Goal: Transaction & Acquisition: Obtain resource

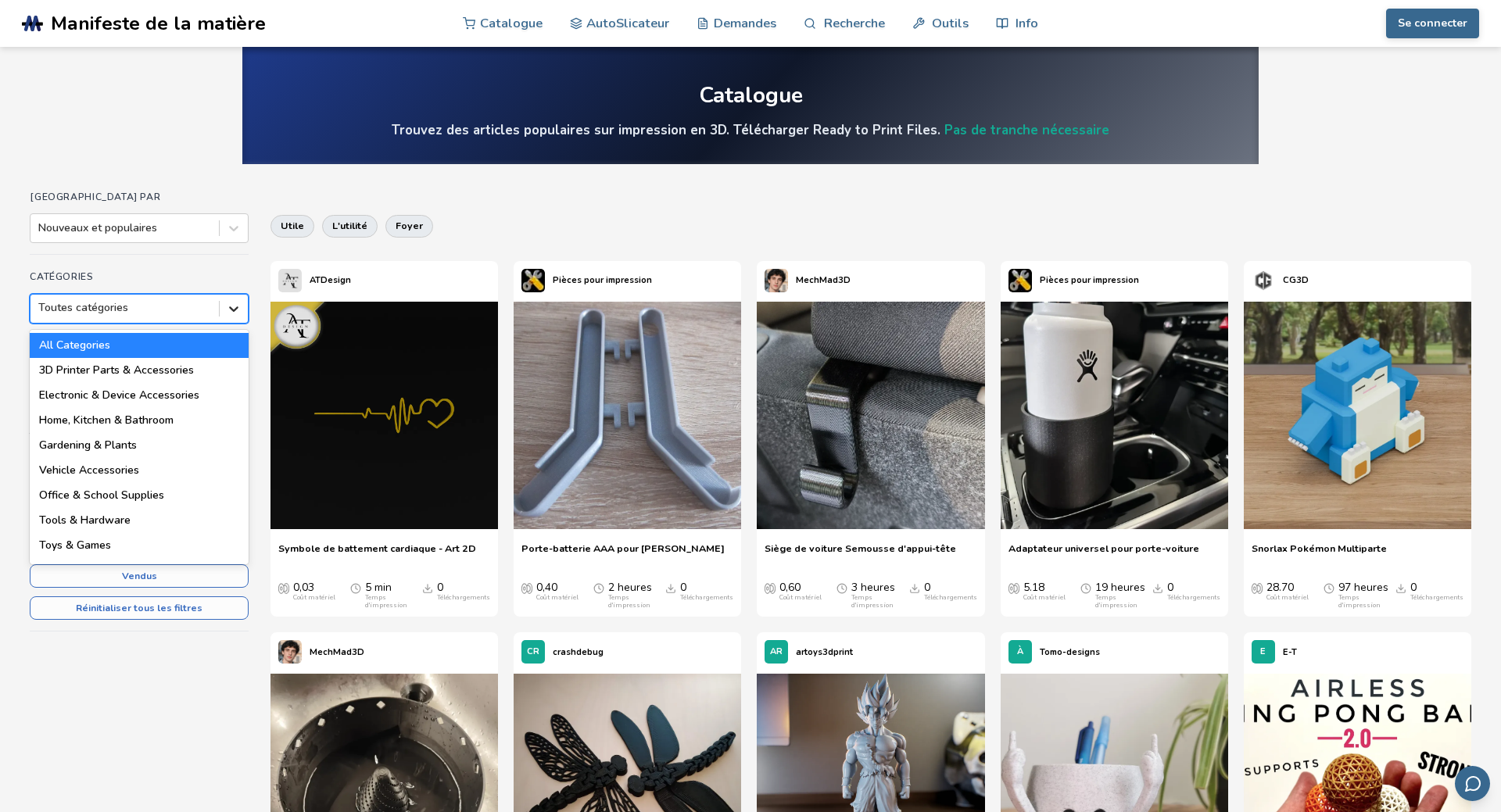
click at [230, 310] on icon at bounding box center [234, 308] width 15 height 15
click at [231, 312] on icon at bounding box center [234, 308] width 15 height 15
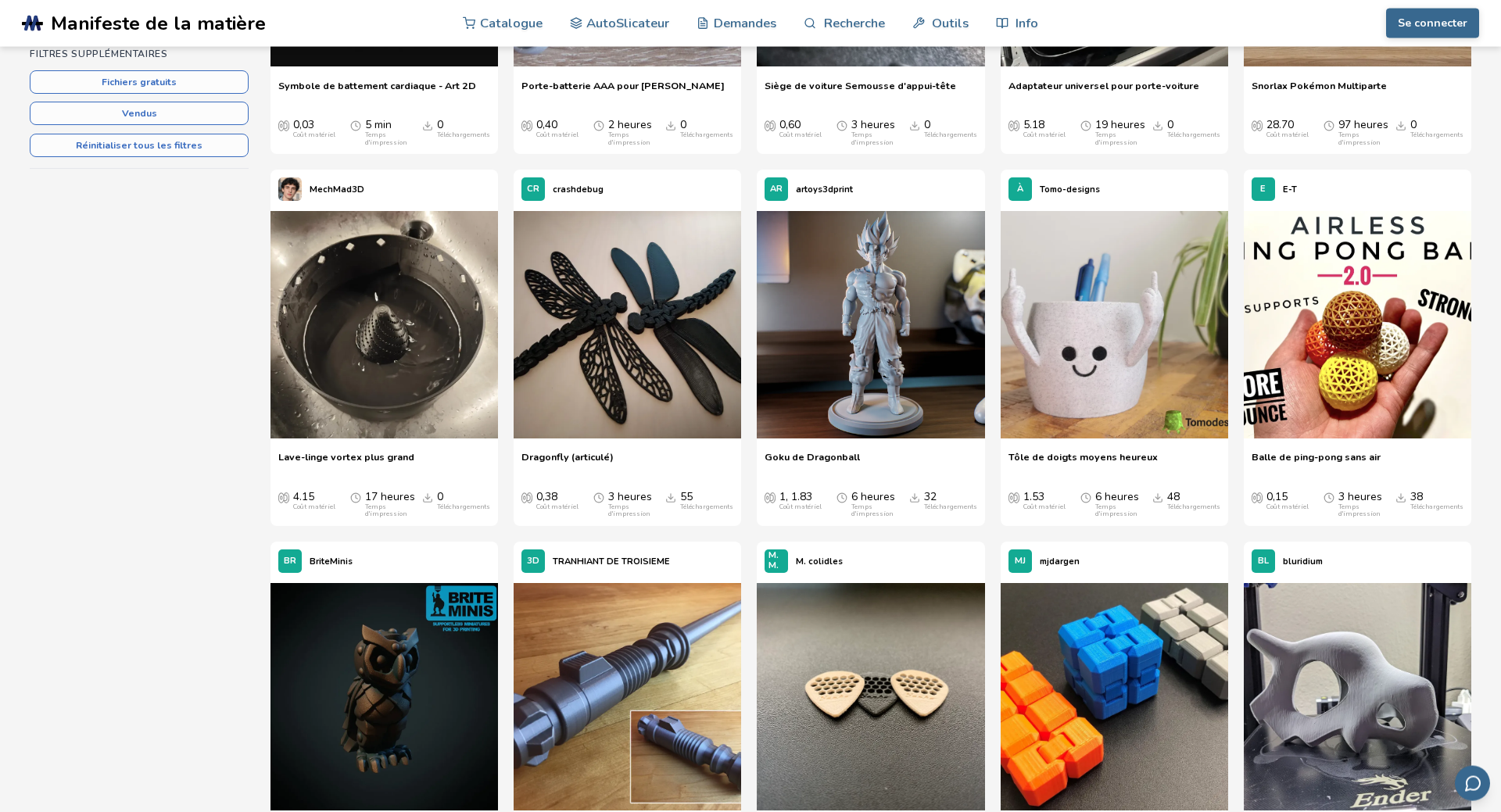
scroll to position [441, 0]
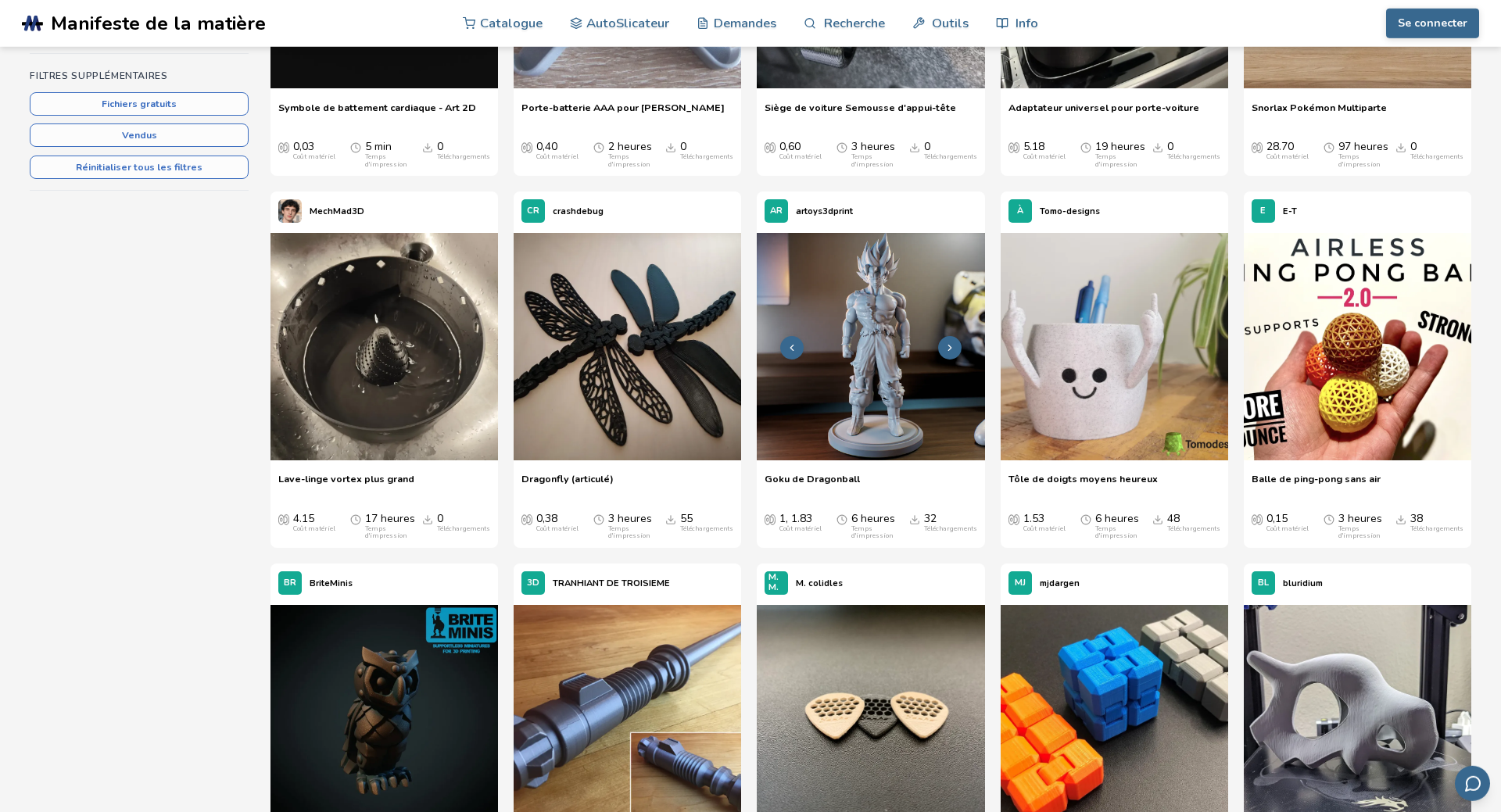
click at [886, 395] on img at bounding box center [870, 347] width 228 height 228
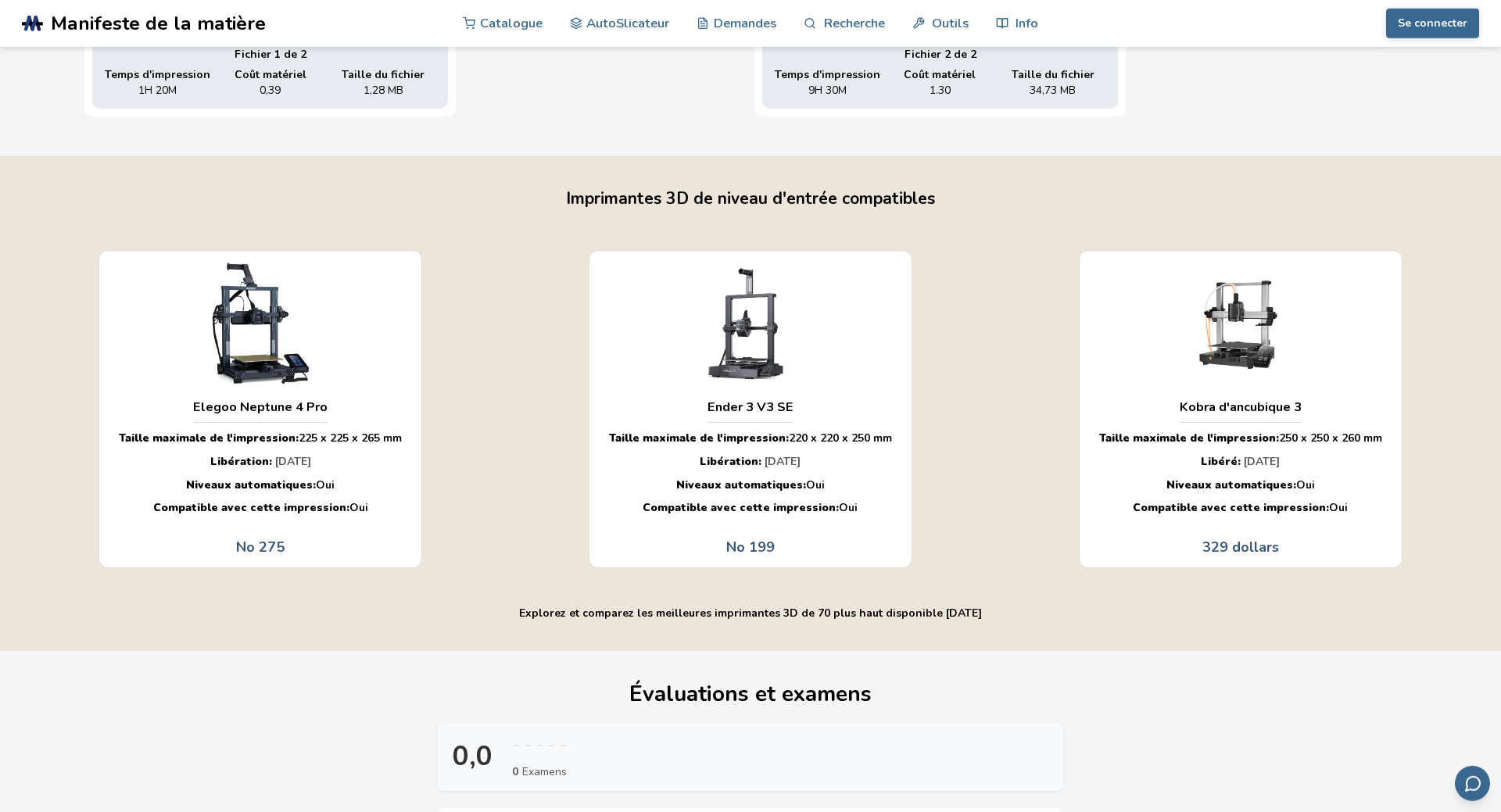
scroll to position [934, 0]
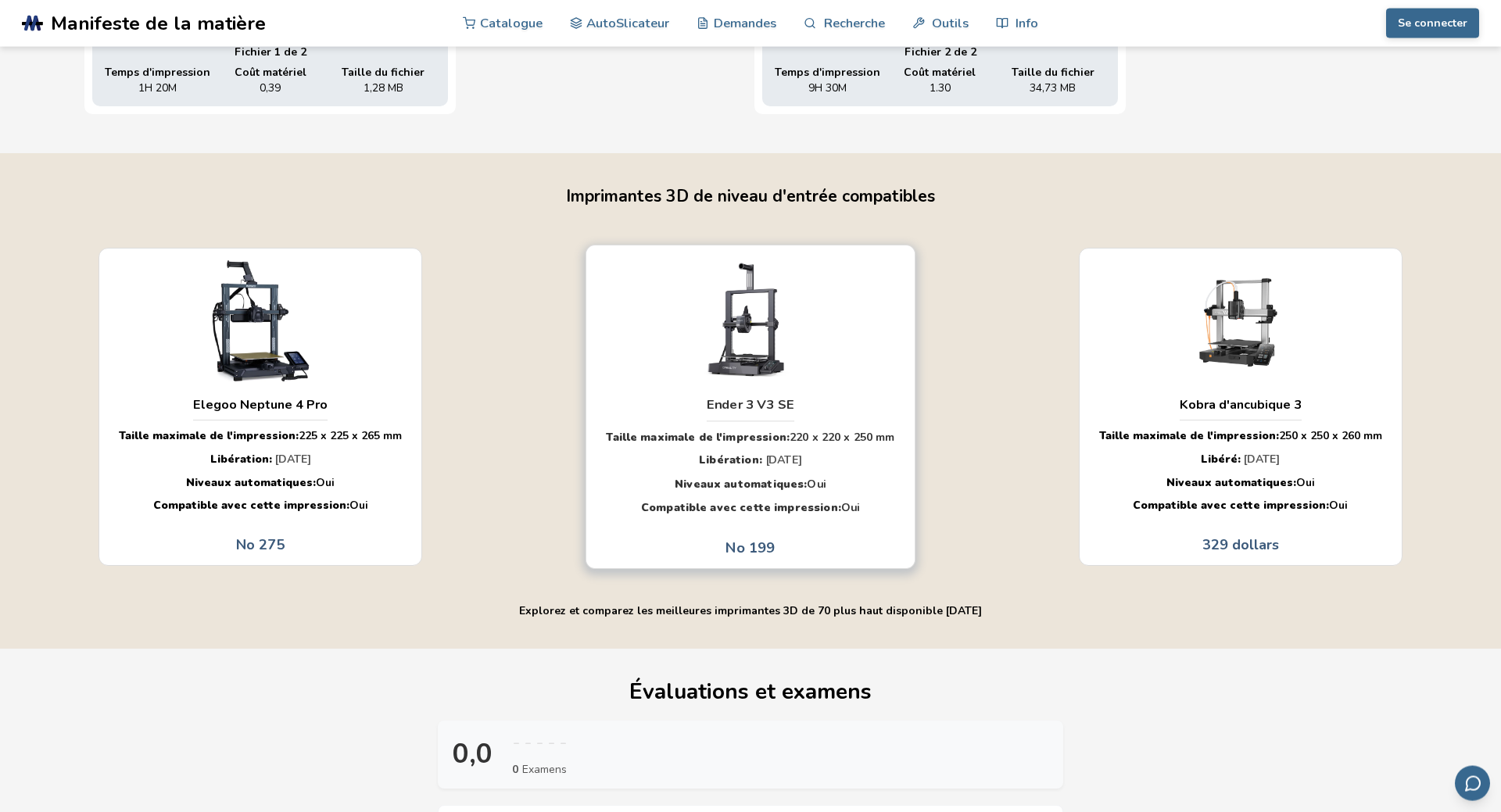
click at [742, 394] on div "Ender 3 V3 SE" at bounding box center [750, 403] width 87 height 32
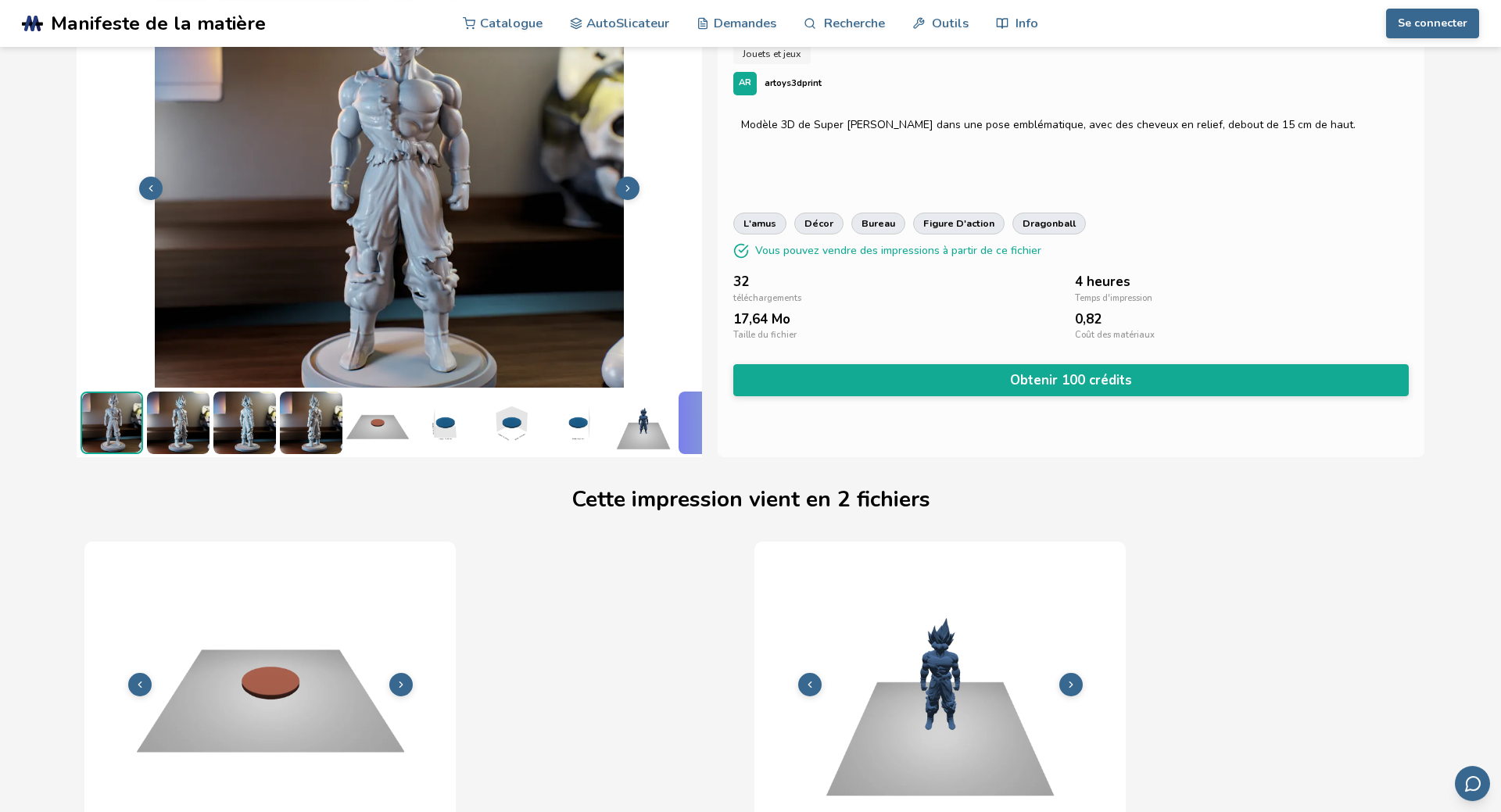
scroll to position [0, 0]
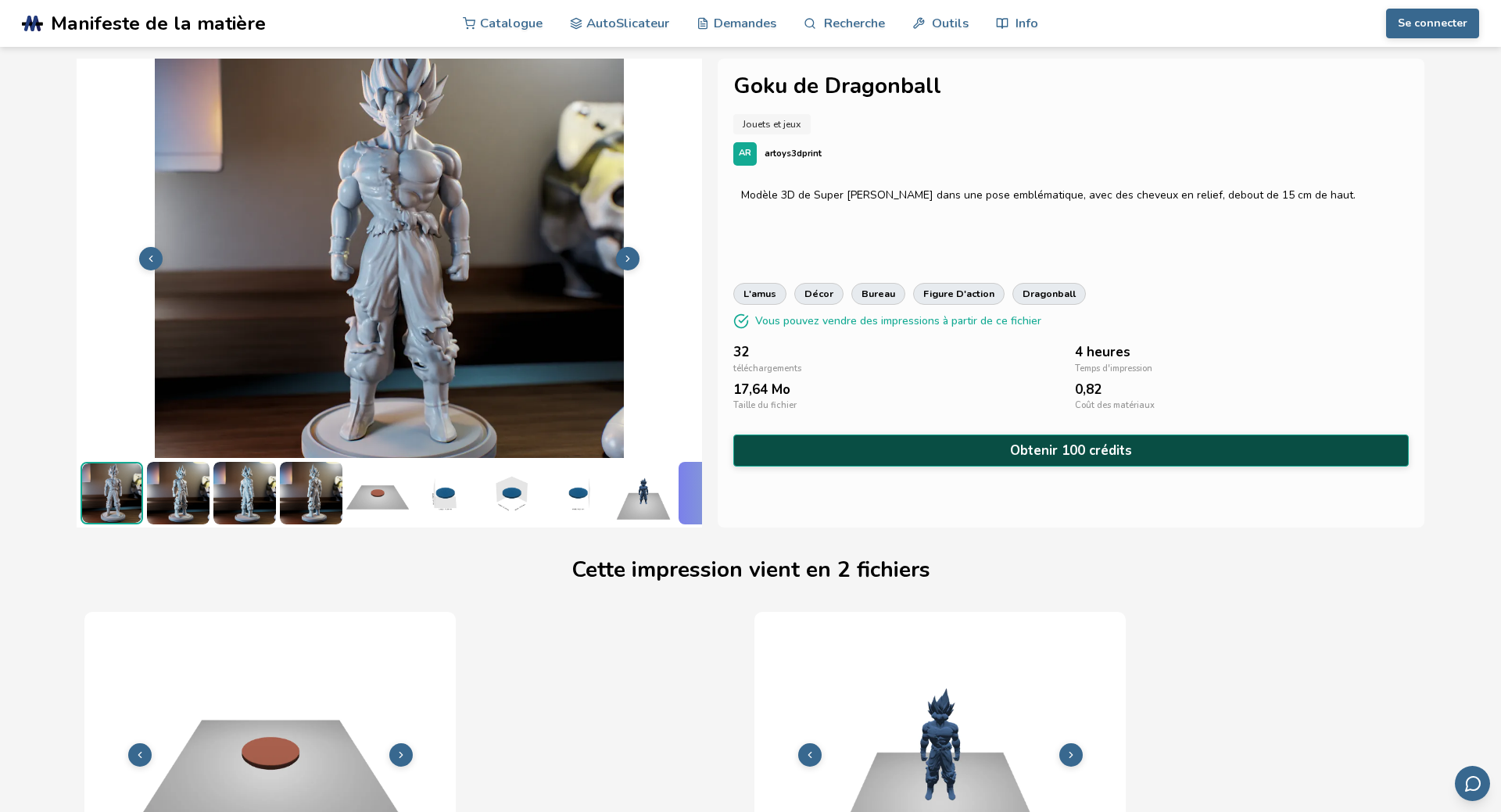
click at [944, 457] on button "Obtenir 100 crédits" at bounding box center [1070, 450] width 674 height 32
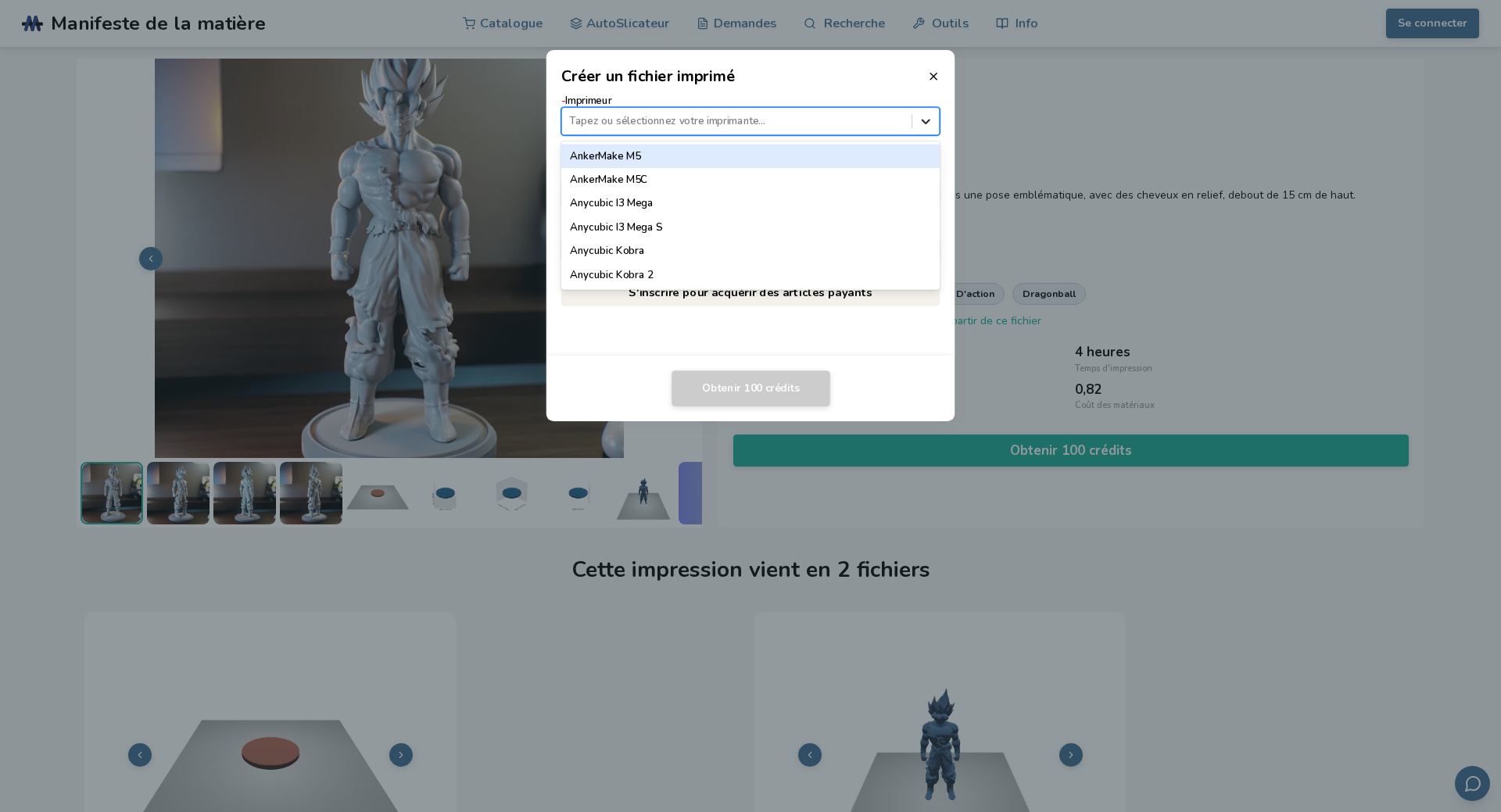
click at [926, 122] on icon at bounding box center [926, 121] width 9 height 4
type input "**********"
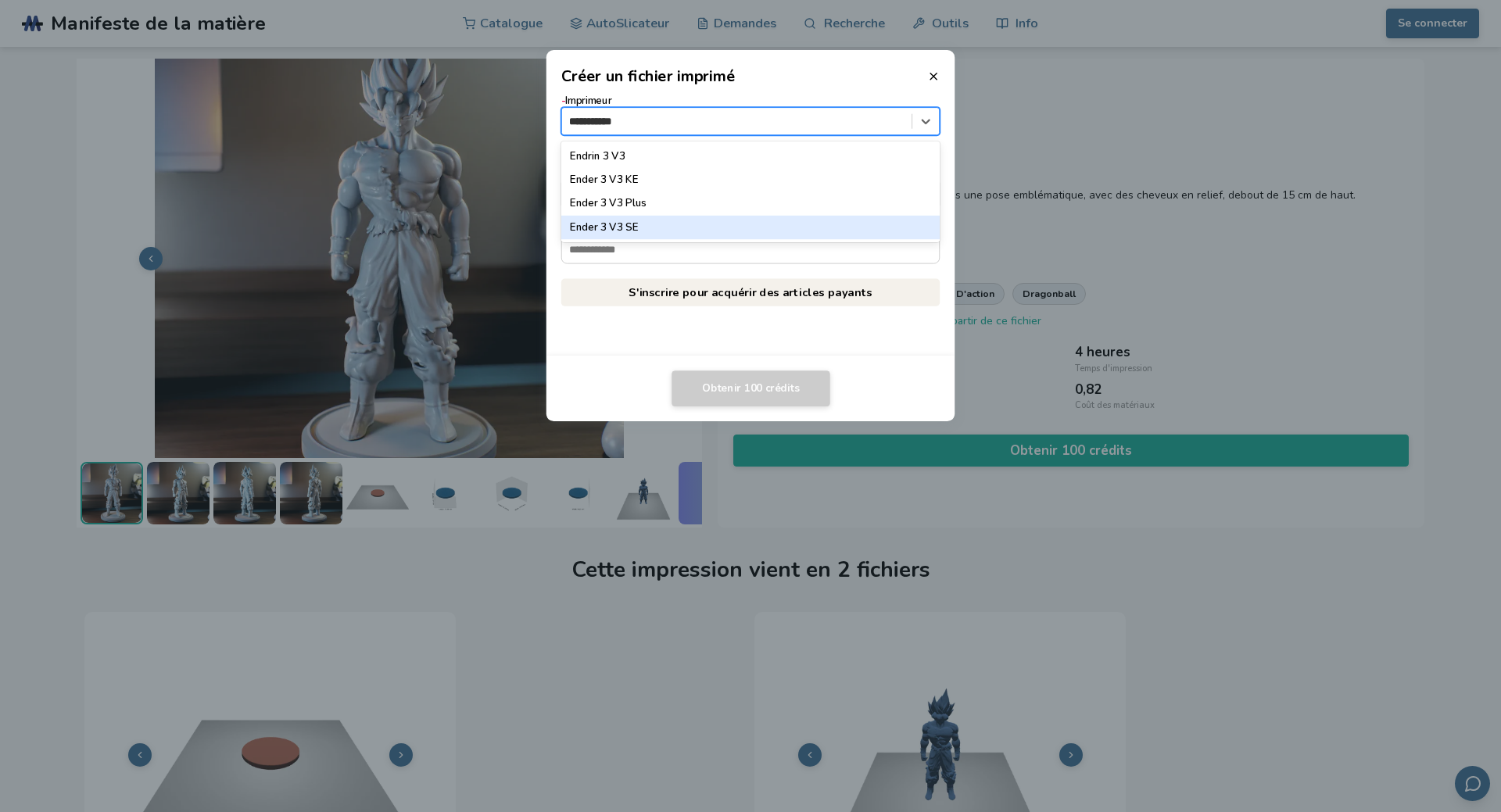
click at [643, 235] on div "Ender 3 V3 SE" at bounding box center [750, 227] width 380 height 23
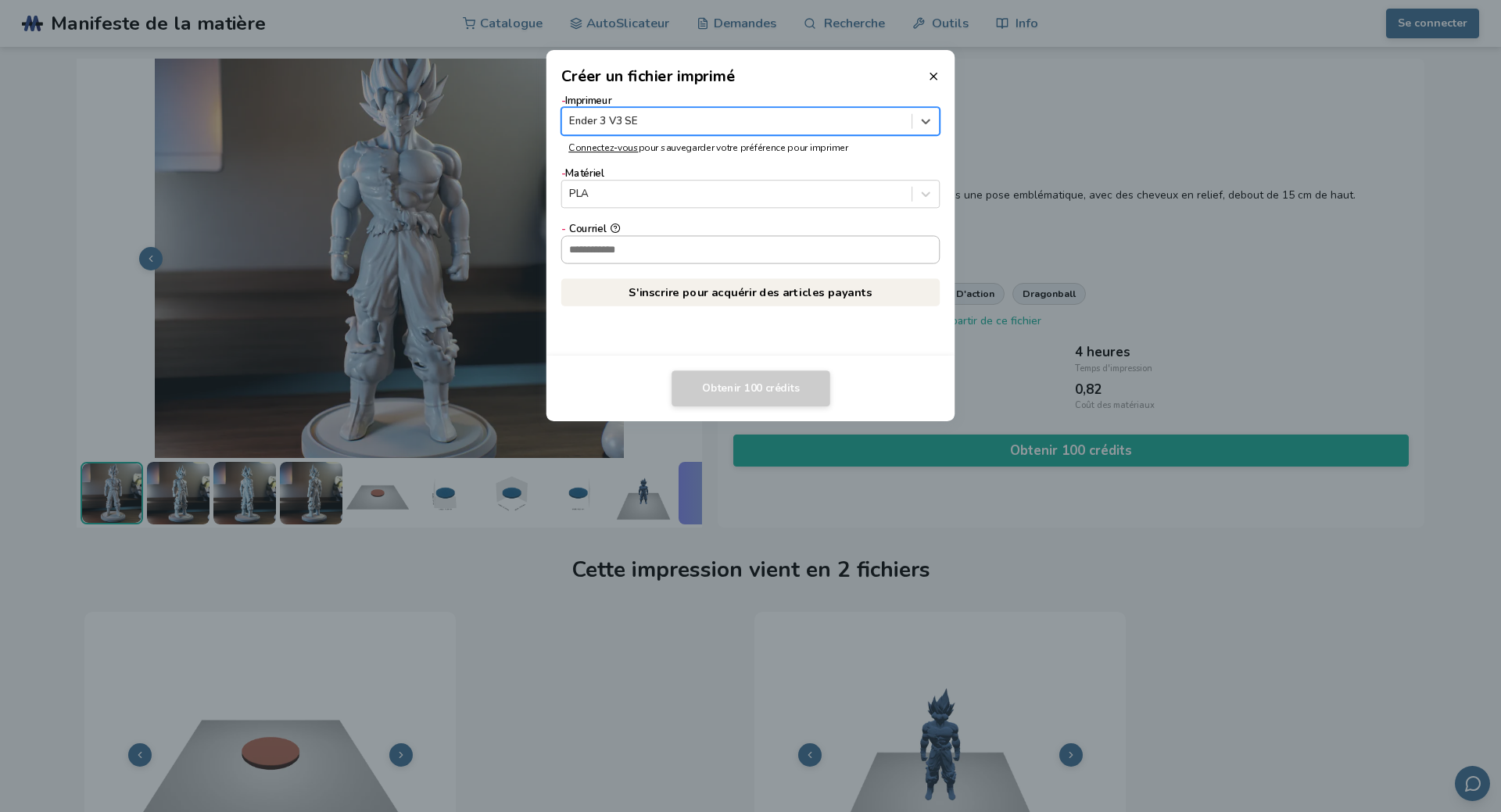
click at [655, 245] on input "- Courriel" at bounding box center [750, 249] width 378 height 27
type input "**********"
click at [610, 224] on button "**********" at bounding box center [615, 229] width 10 height 10
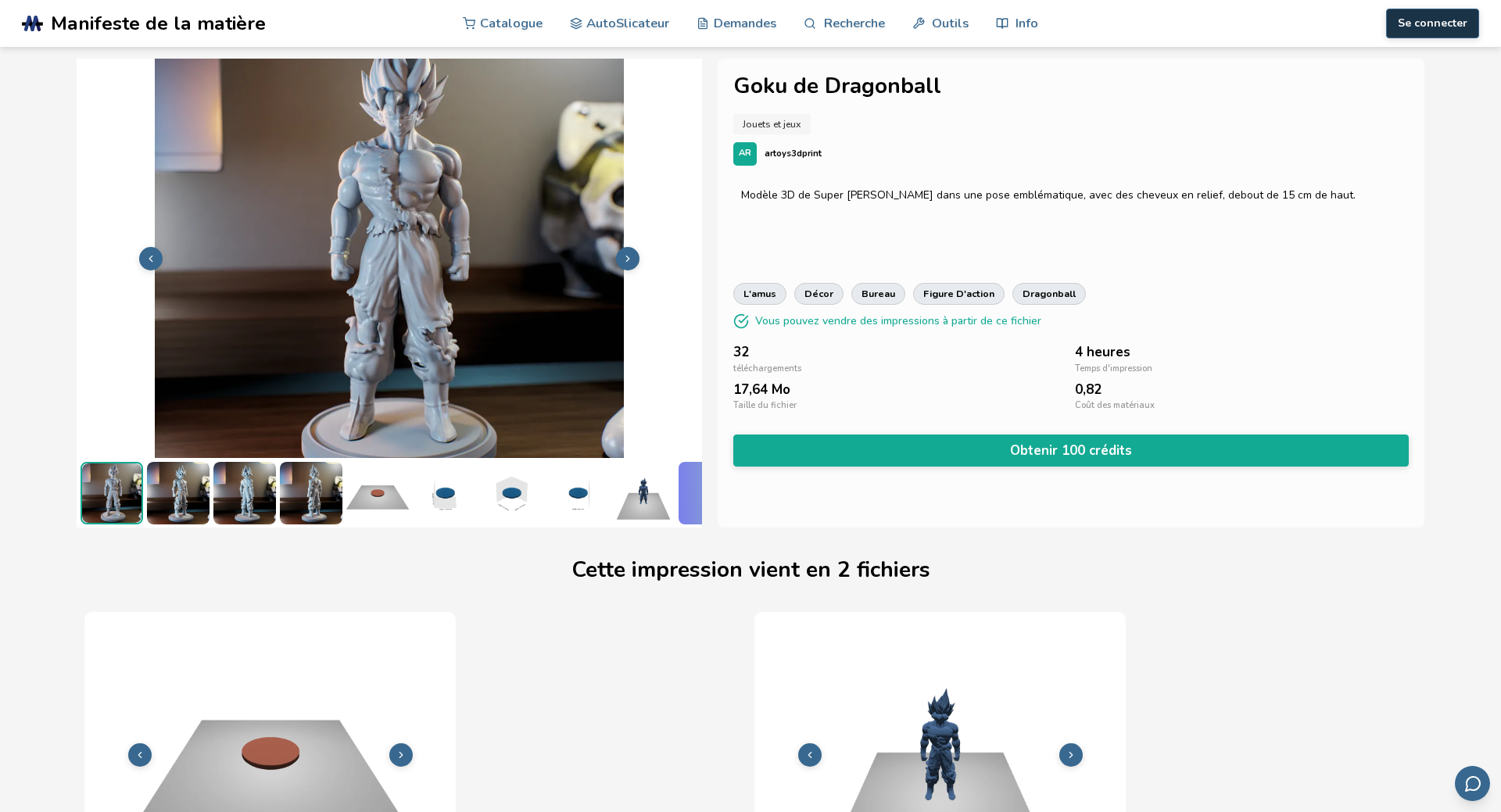
click at [1438, 29] on button "Se connecter" at bounding box center [1432, 23] width 93 height 30
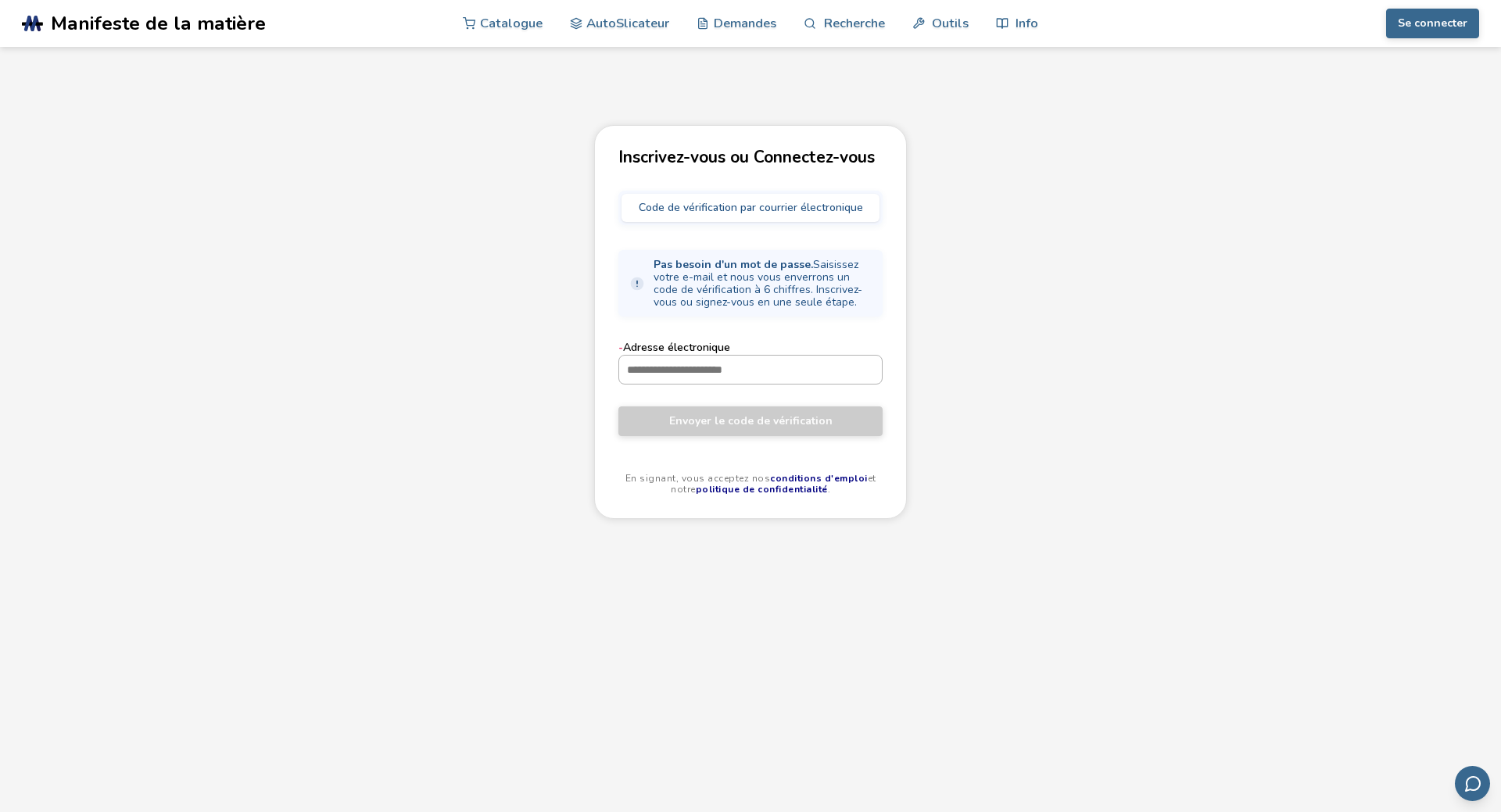
click at [763, 375] on input "- Adresse électronique" at bounding box center [750, 369] width 263 height 28
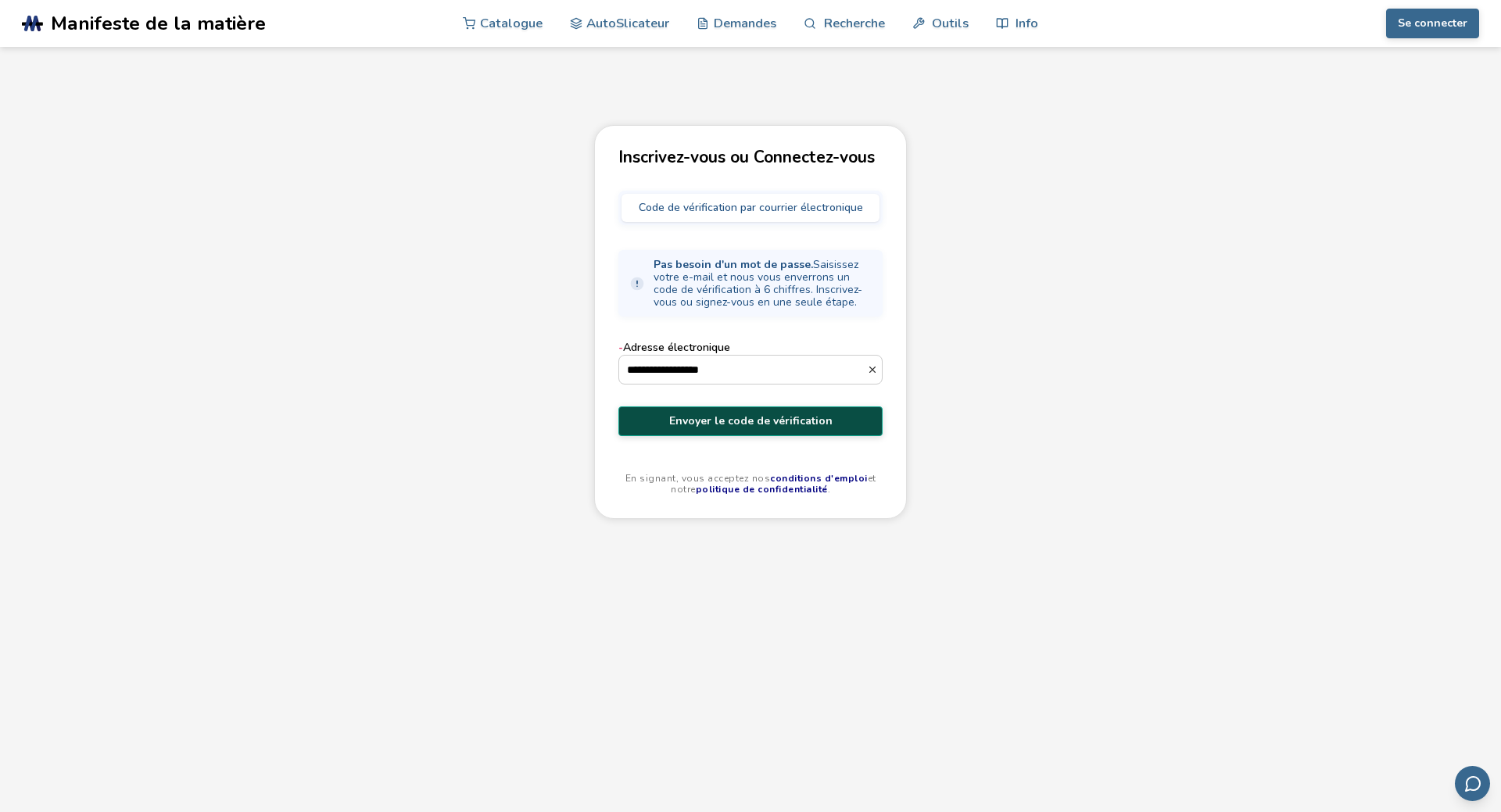
type input "**********"
click at [762, 427] on span "Envoyer le code de vérification" at bounding box center [750, 421] width 241 height 13
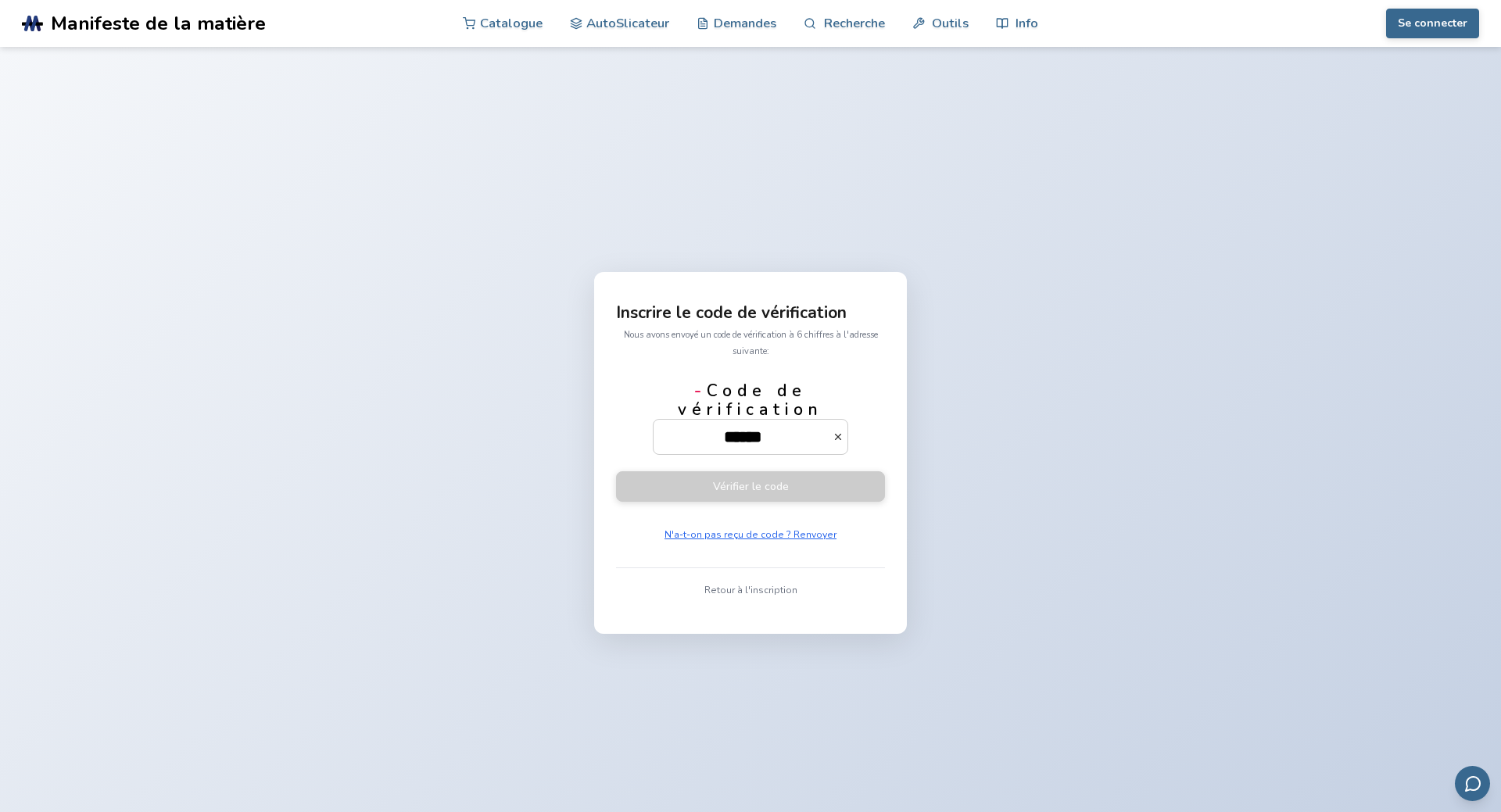
scroll to position [0, 22]
type input "******"
click at [616, 471] on button "Vérifier le code" at bounding box center [750, 487] width 269 height 31
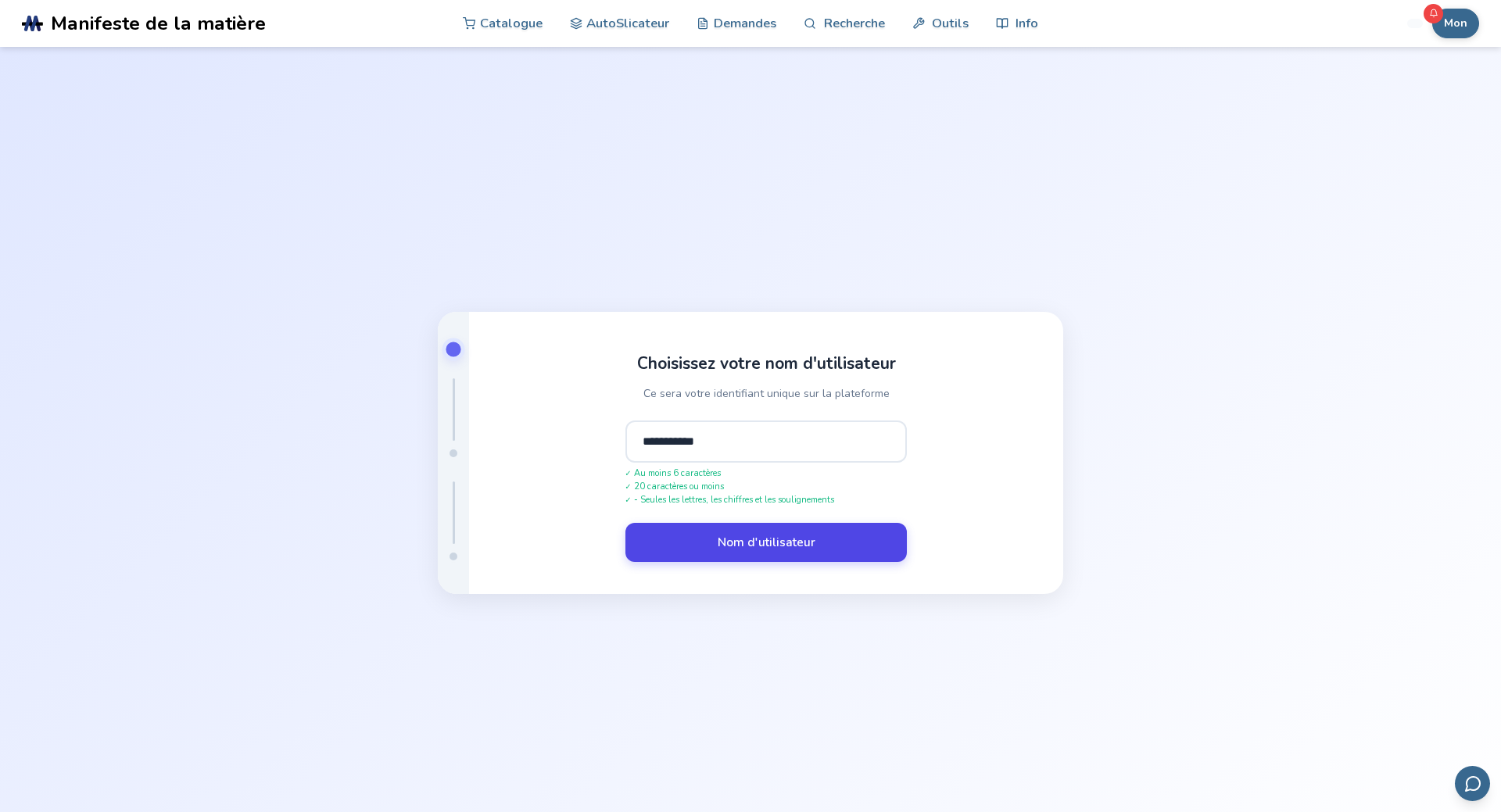
type input "**********"
click at [765, 546] on button "Nom d'utilisateur" at bounding box center [766, 542] width 281 height 39
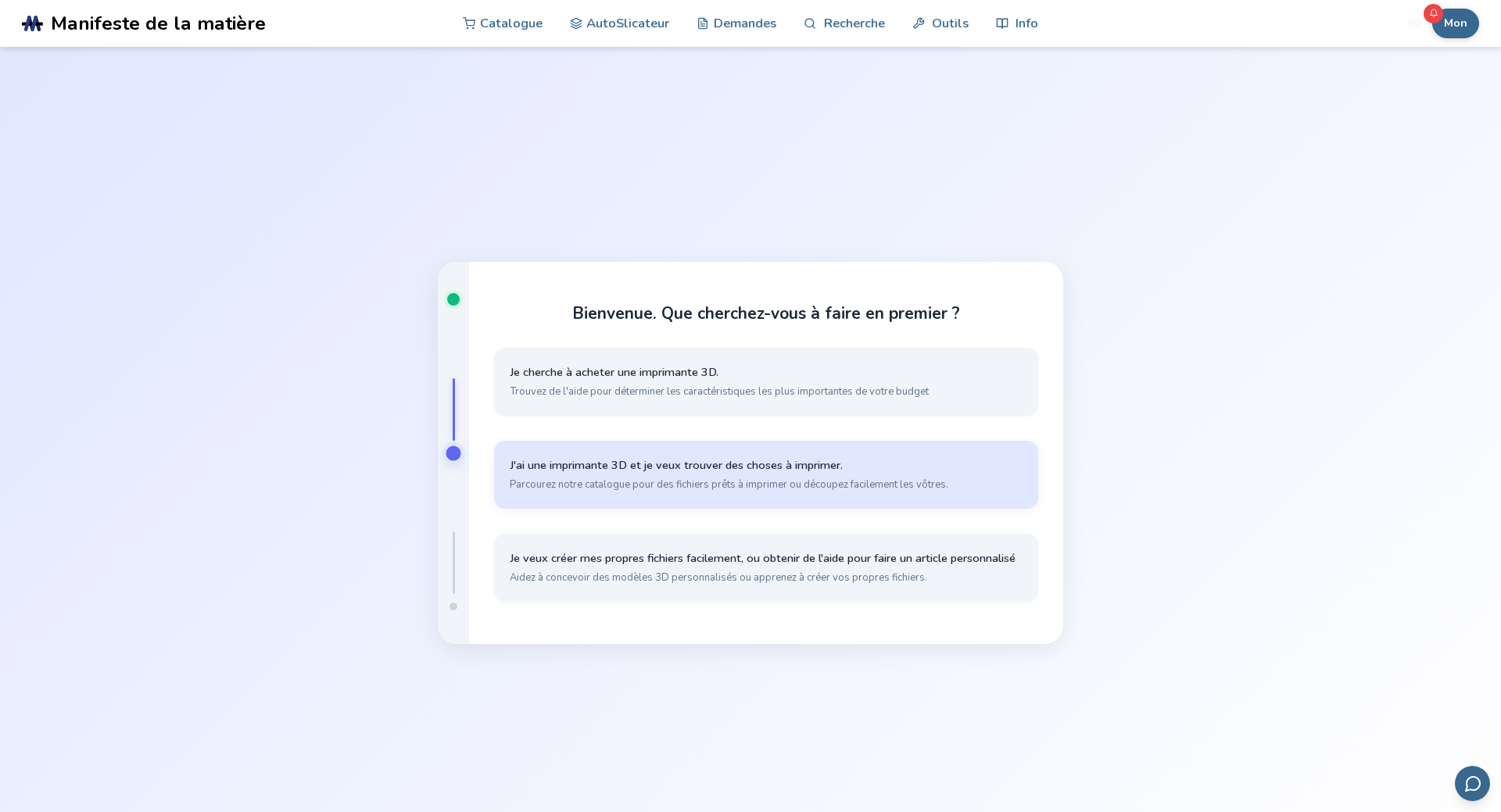
click at [773, 493] on button "J'ai une imprimante 3D et je veux trouver des choses à imprimer. Parcourez notr…" at bounding box center [766, 475] width 544 height 68
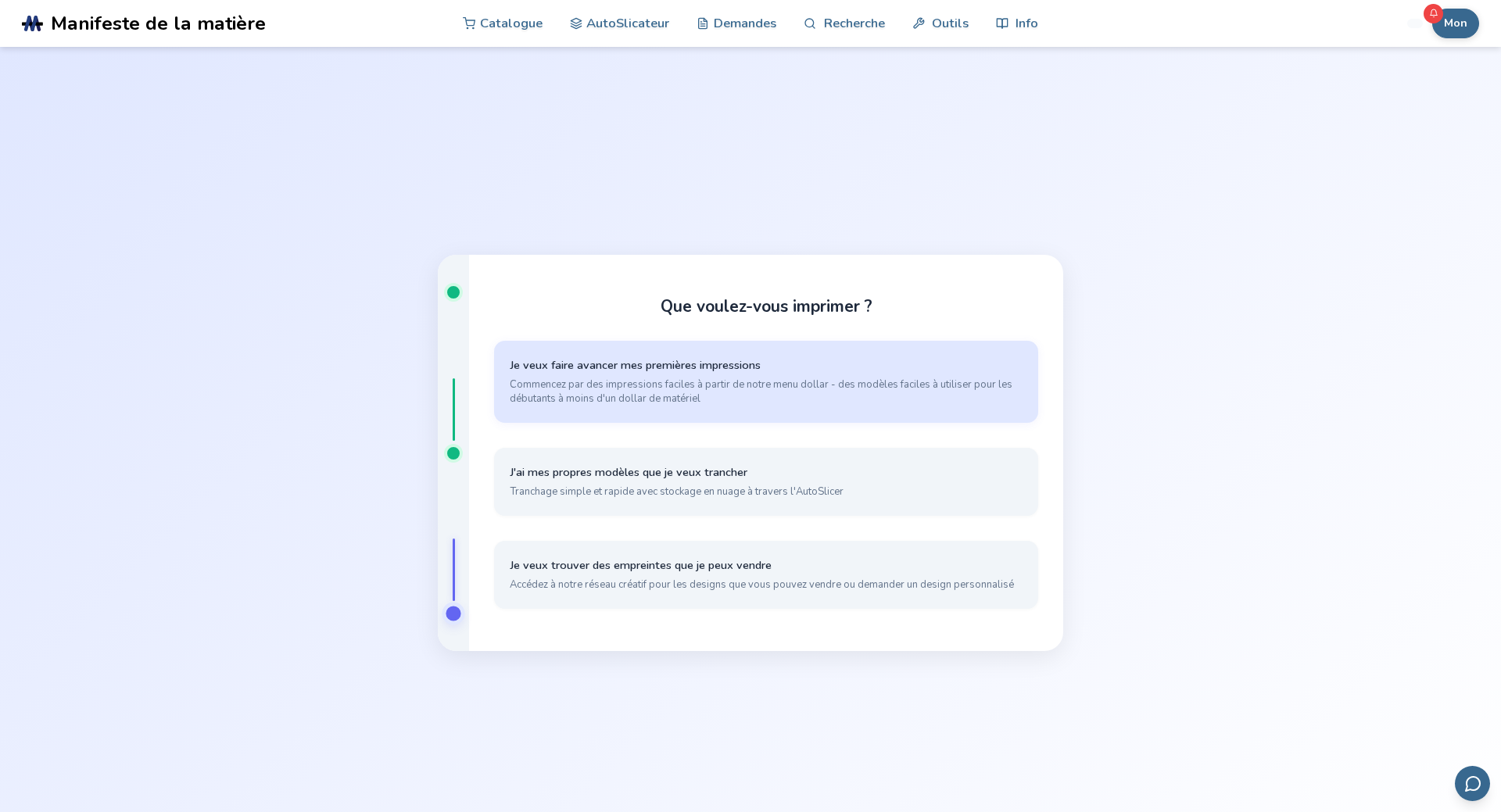
click at [767, 401] on span "Commencez par des impressions faciles à partir de notre menu dollar - des modèl…" at bounding box center [766, 391] width 513 height 28
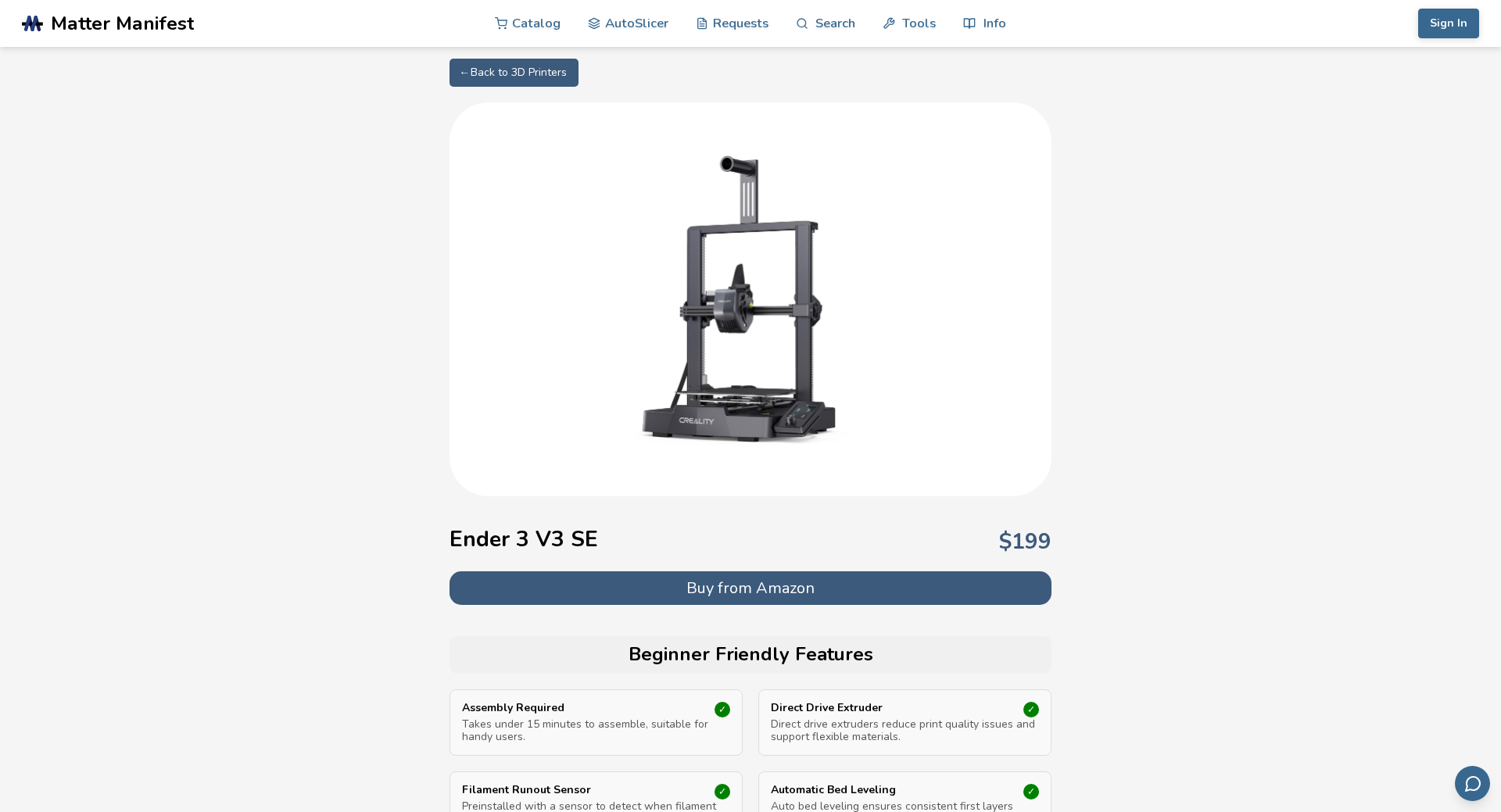
click at [543, 65] on link "← Back to 3D Printers" at bounding box center [514, 72] width 129 height 28
select select "**********"
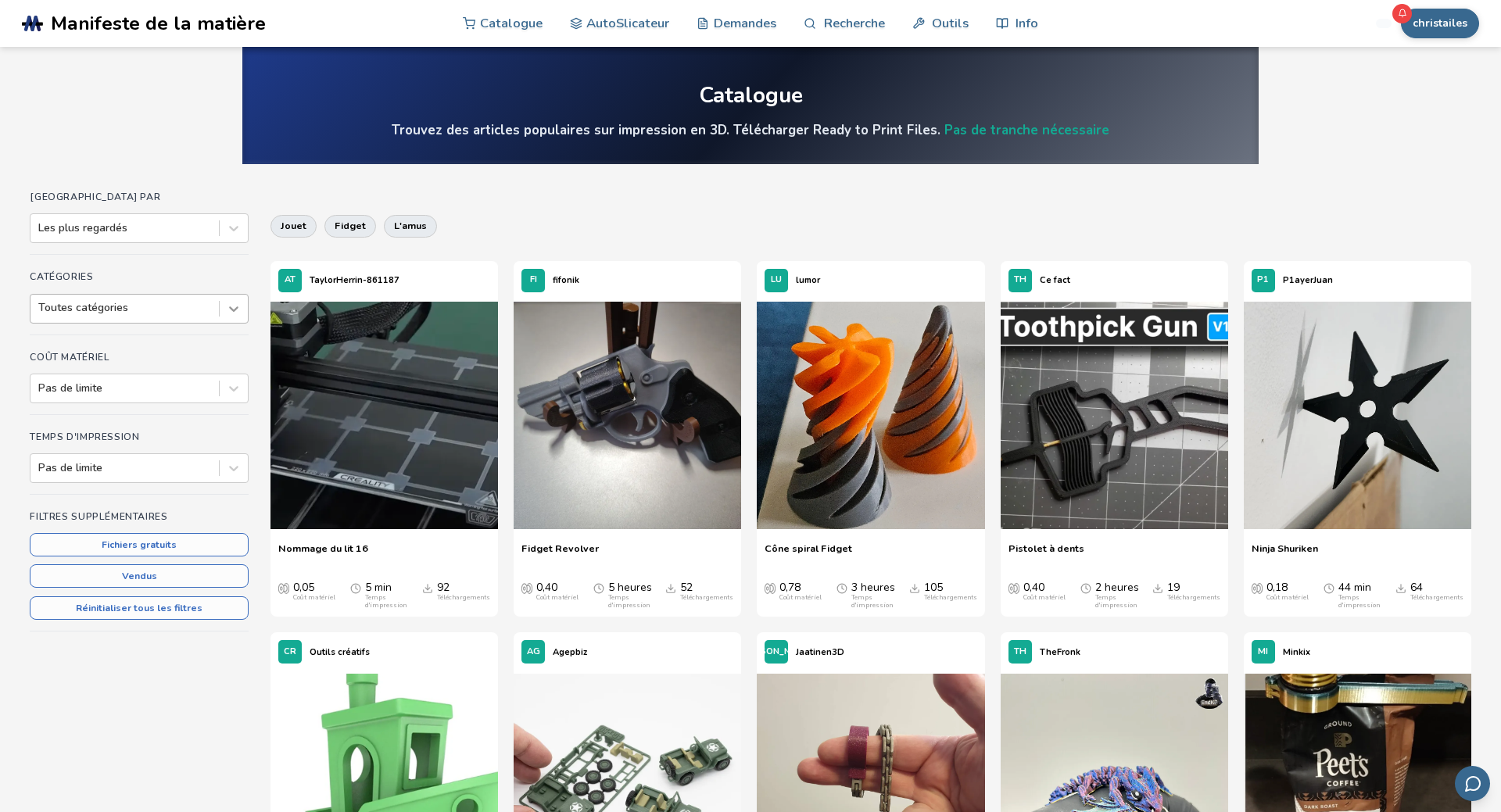
click at [231, 312] on icon at bounding box center [234, 308] width 15 height 15
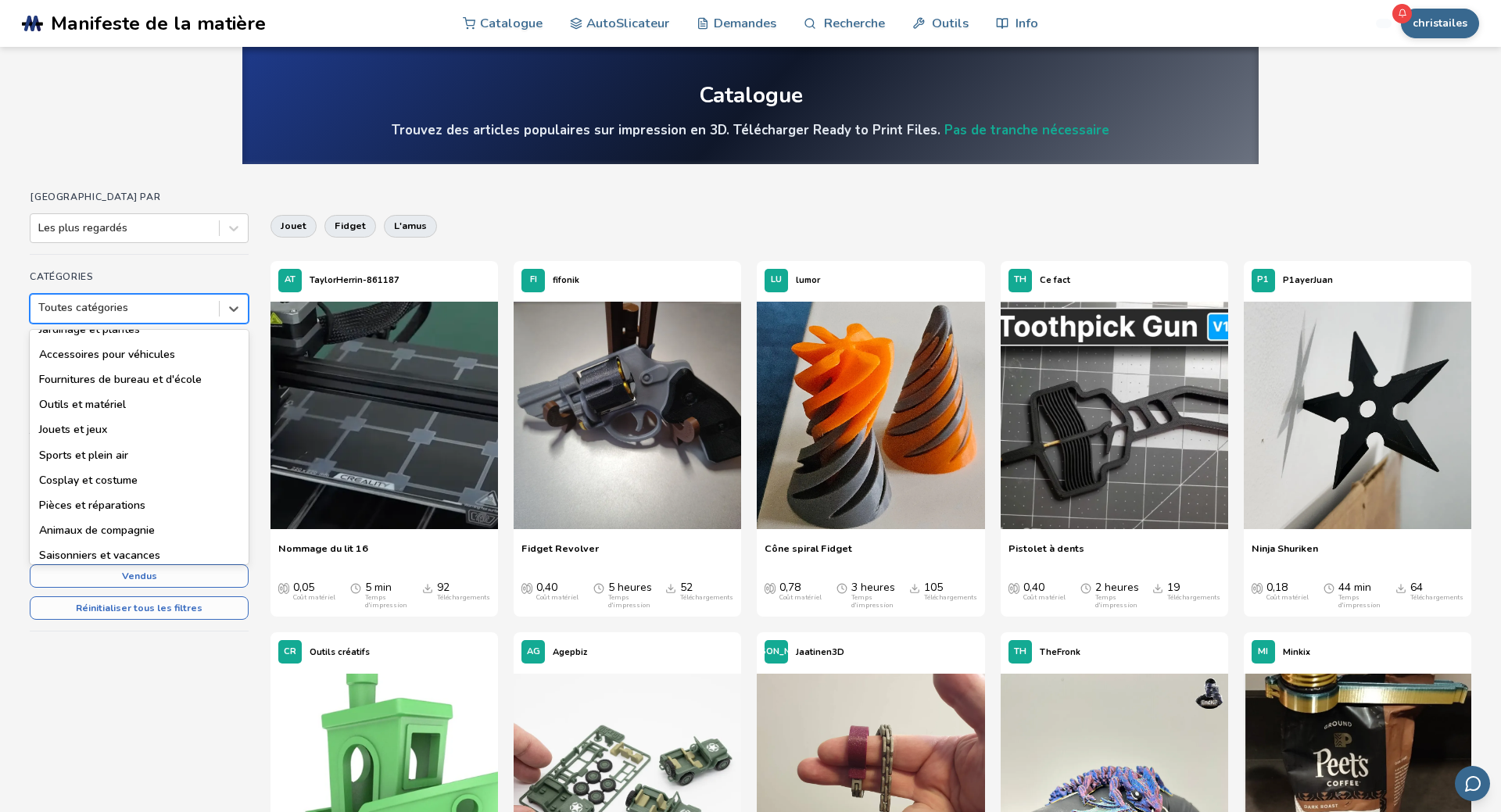
scroll to position [166, 0]
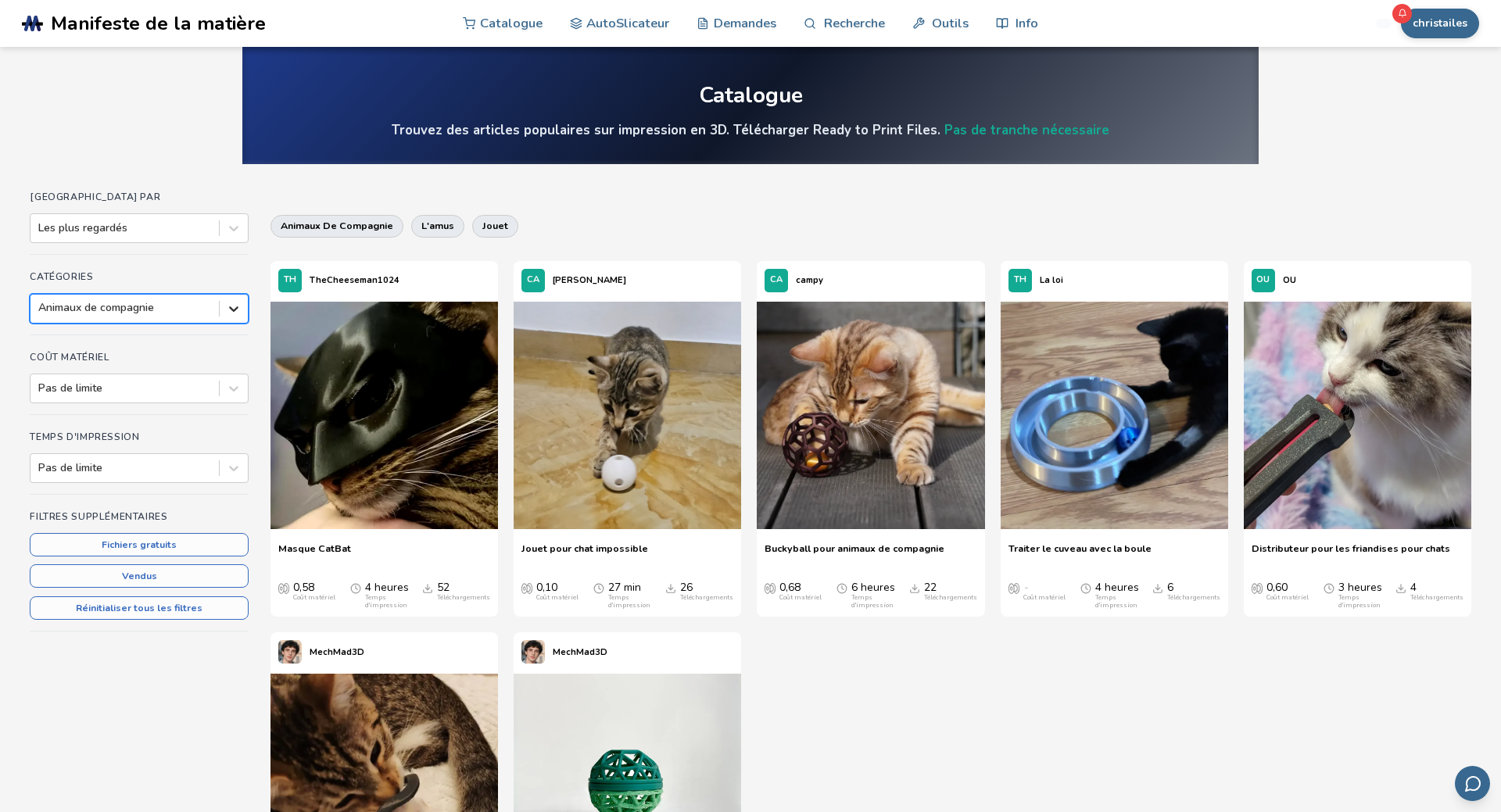
click at [231, 313] on icon at bounding box center [234, 308] width 15 height 15
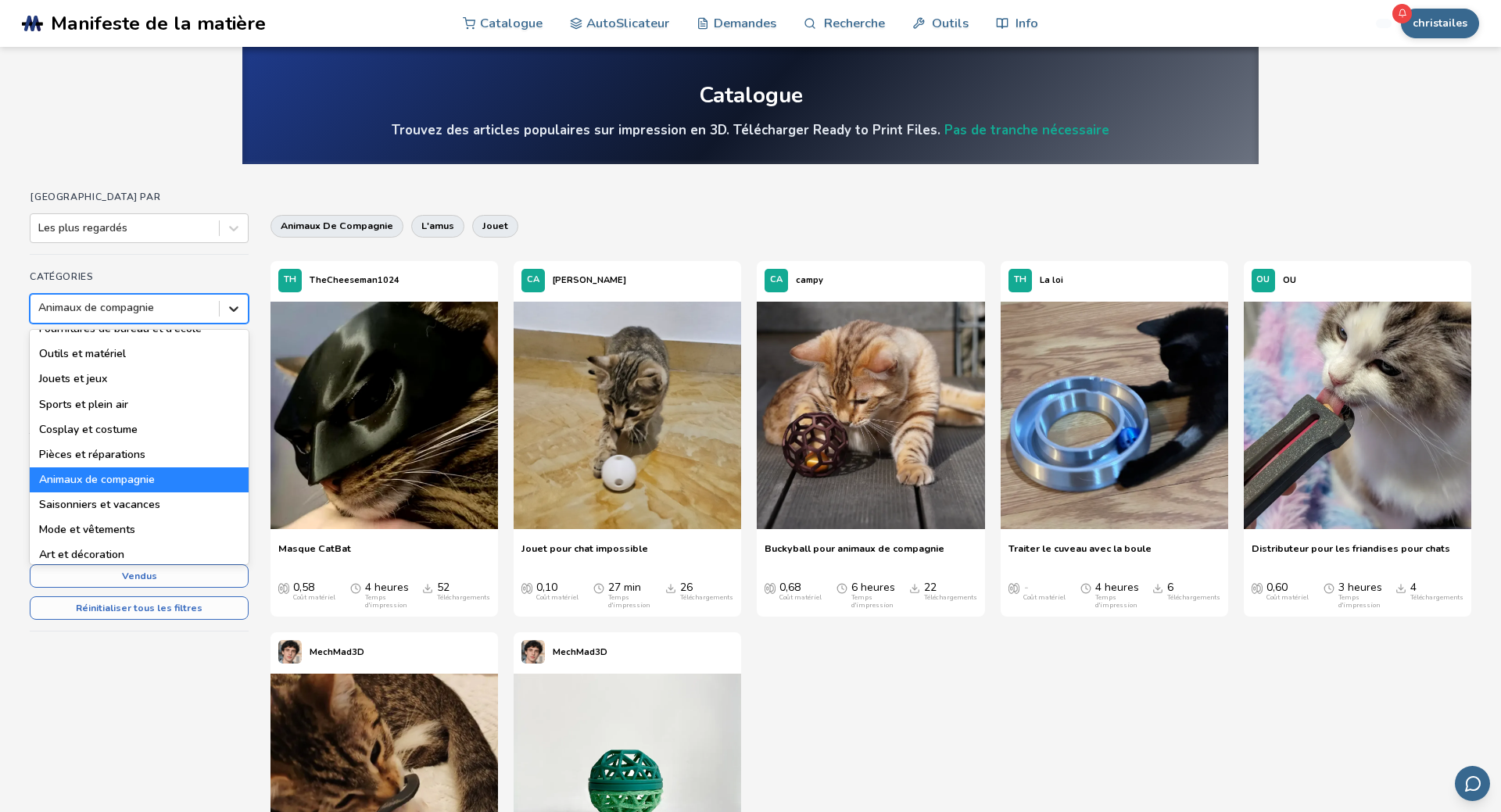
scroll to position [217, 0]
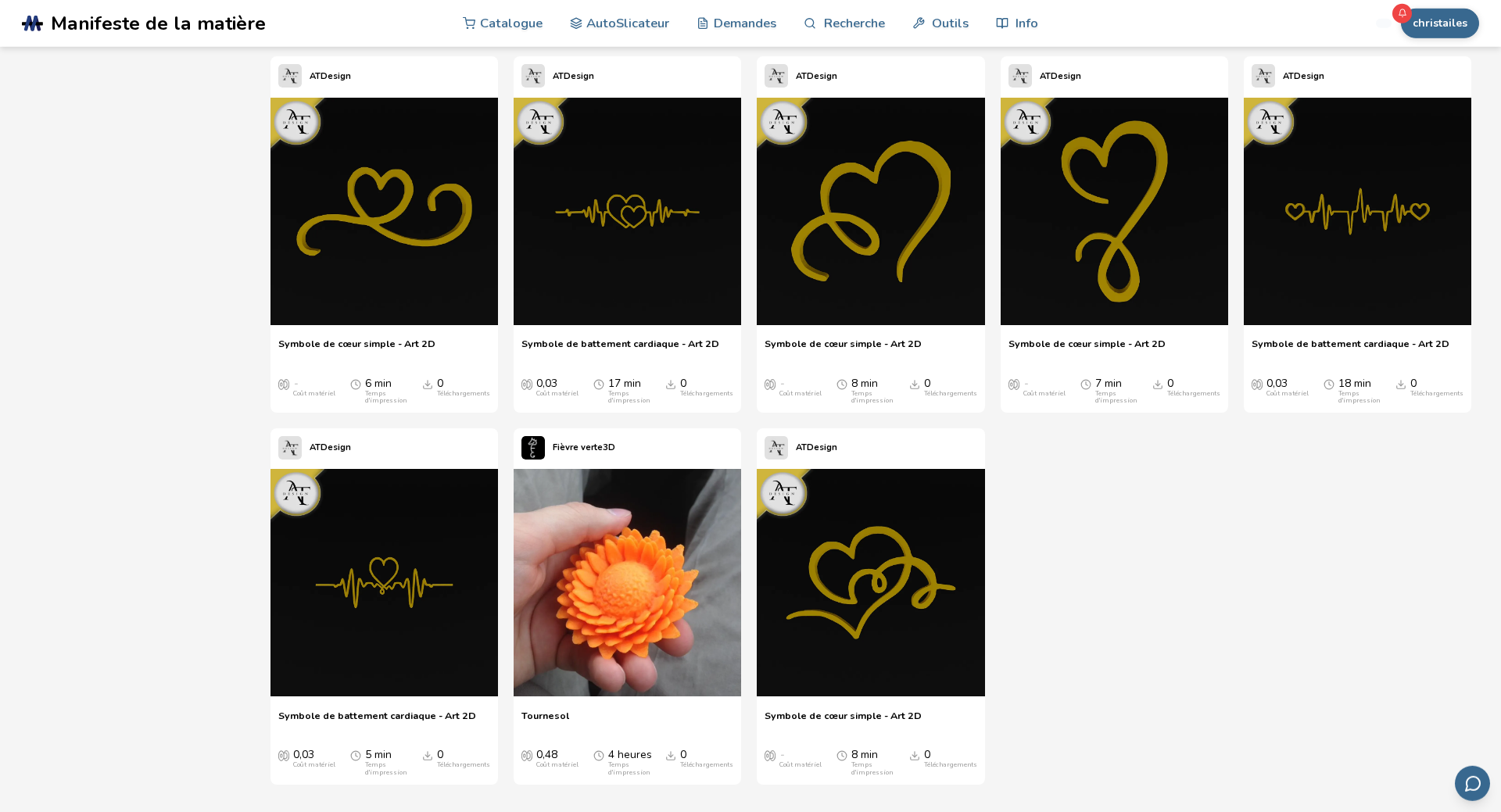
scroll to position [2803, 0]
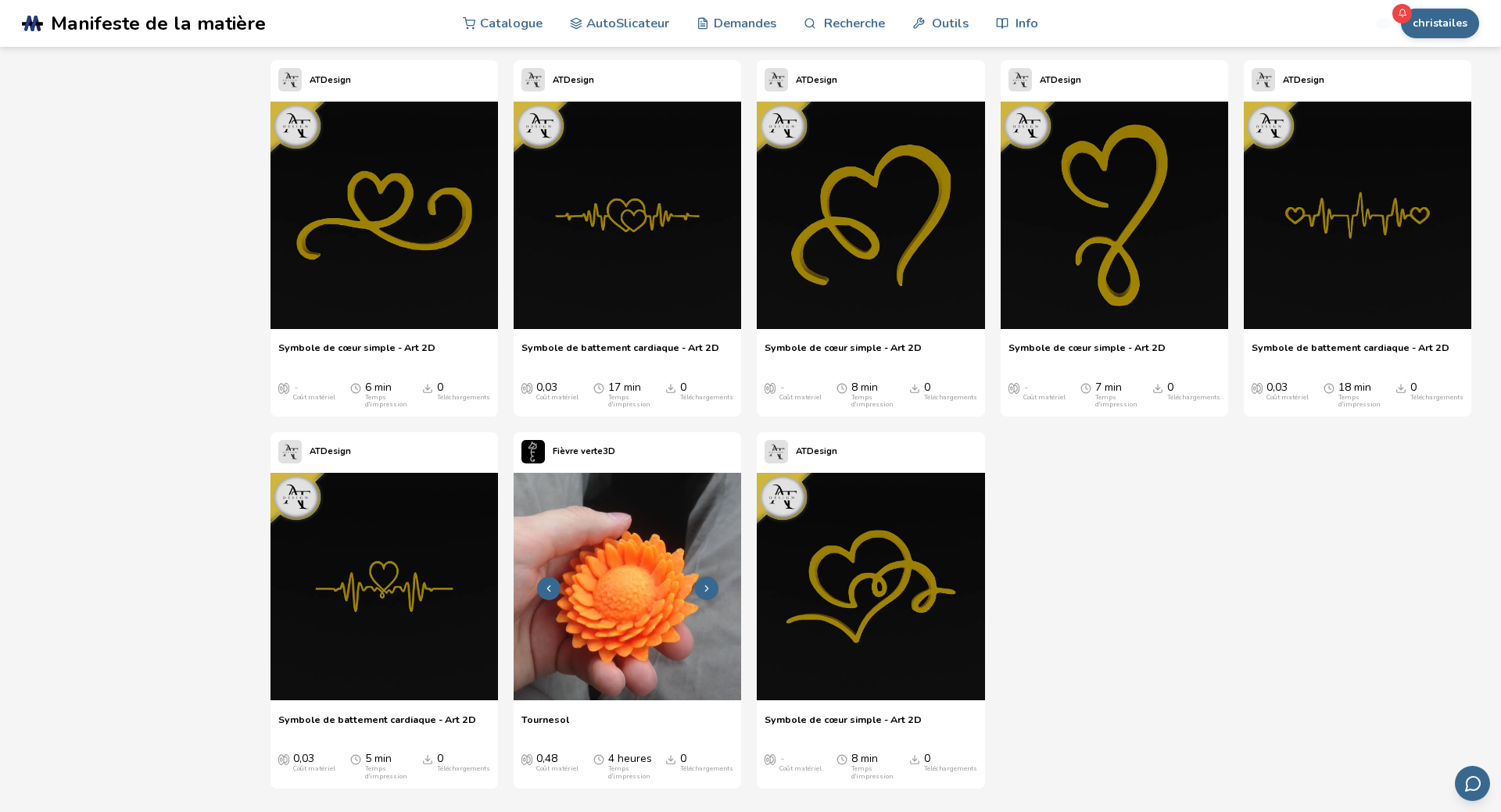
click at [667, 651] on img at bounding box center [627, 587] width 228 height 228
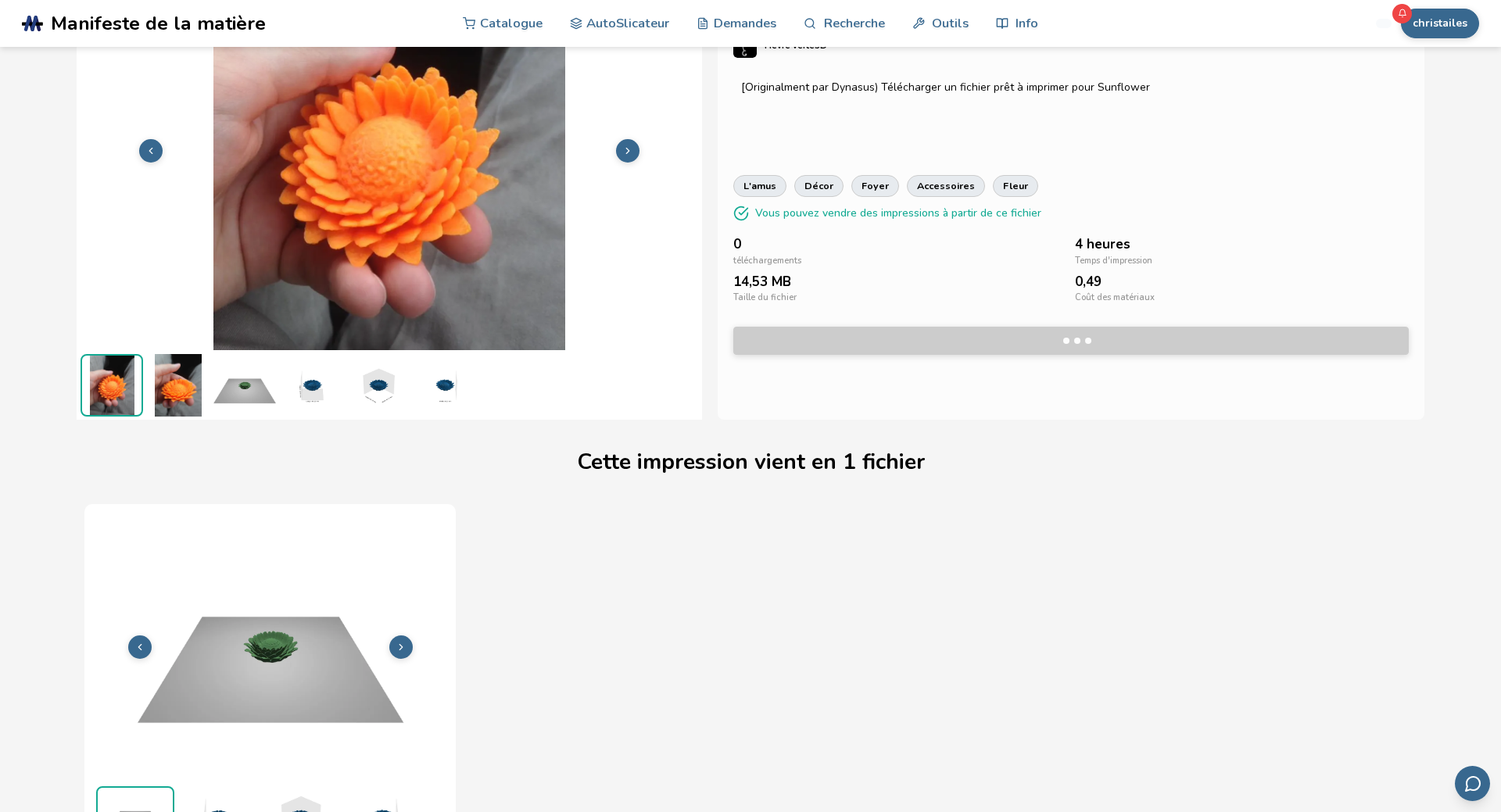
scroll to position [109, 0]
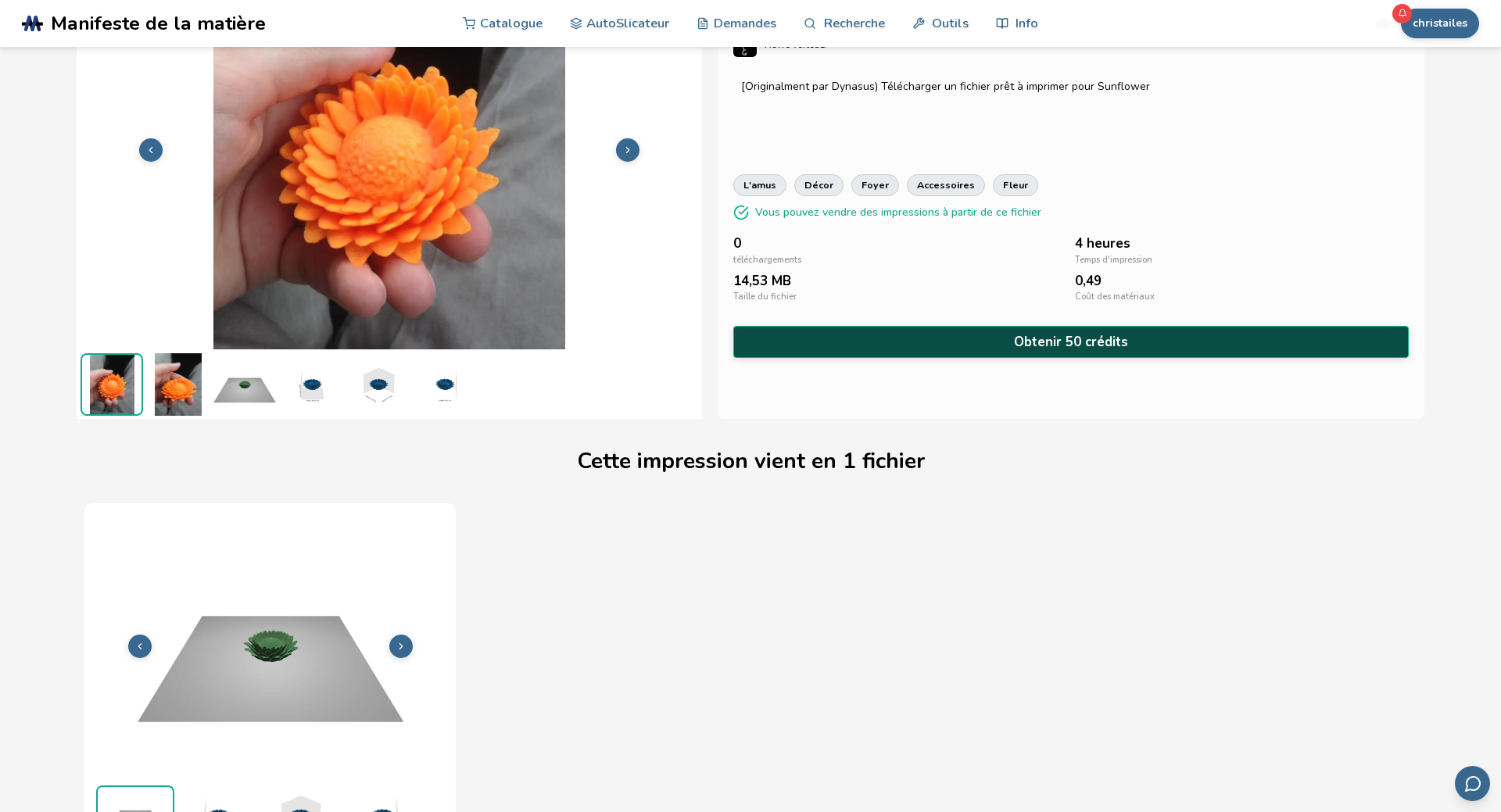
click at [1006, 355] on button "Obtenir 50 crédits" at bounding box center [1070, 341] width 674 height 32
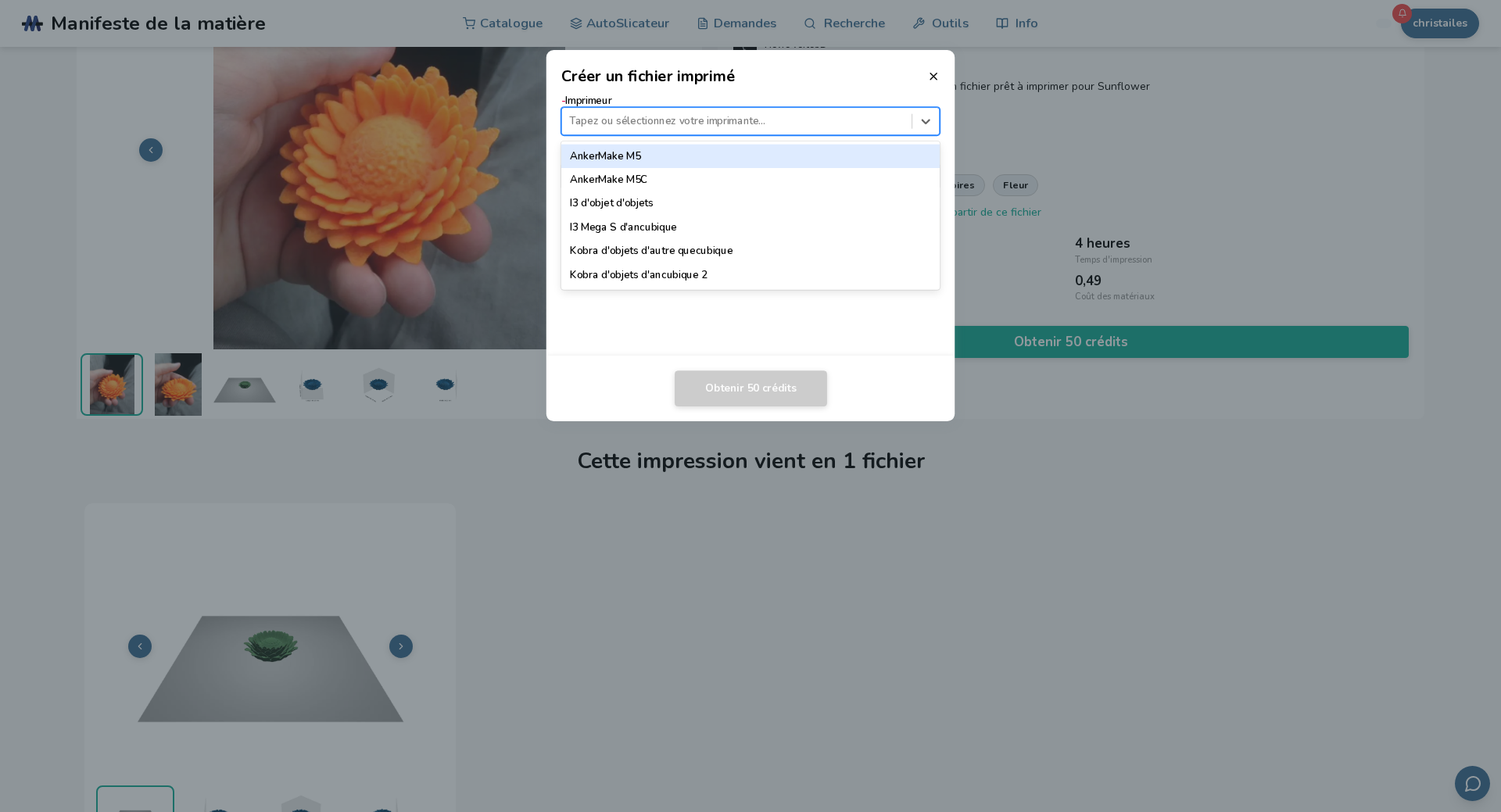
click at [747, 118] on div at bounding box center [736, 121] width 334 height 15
type input "**********"
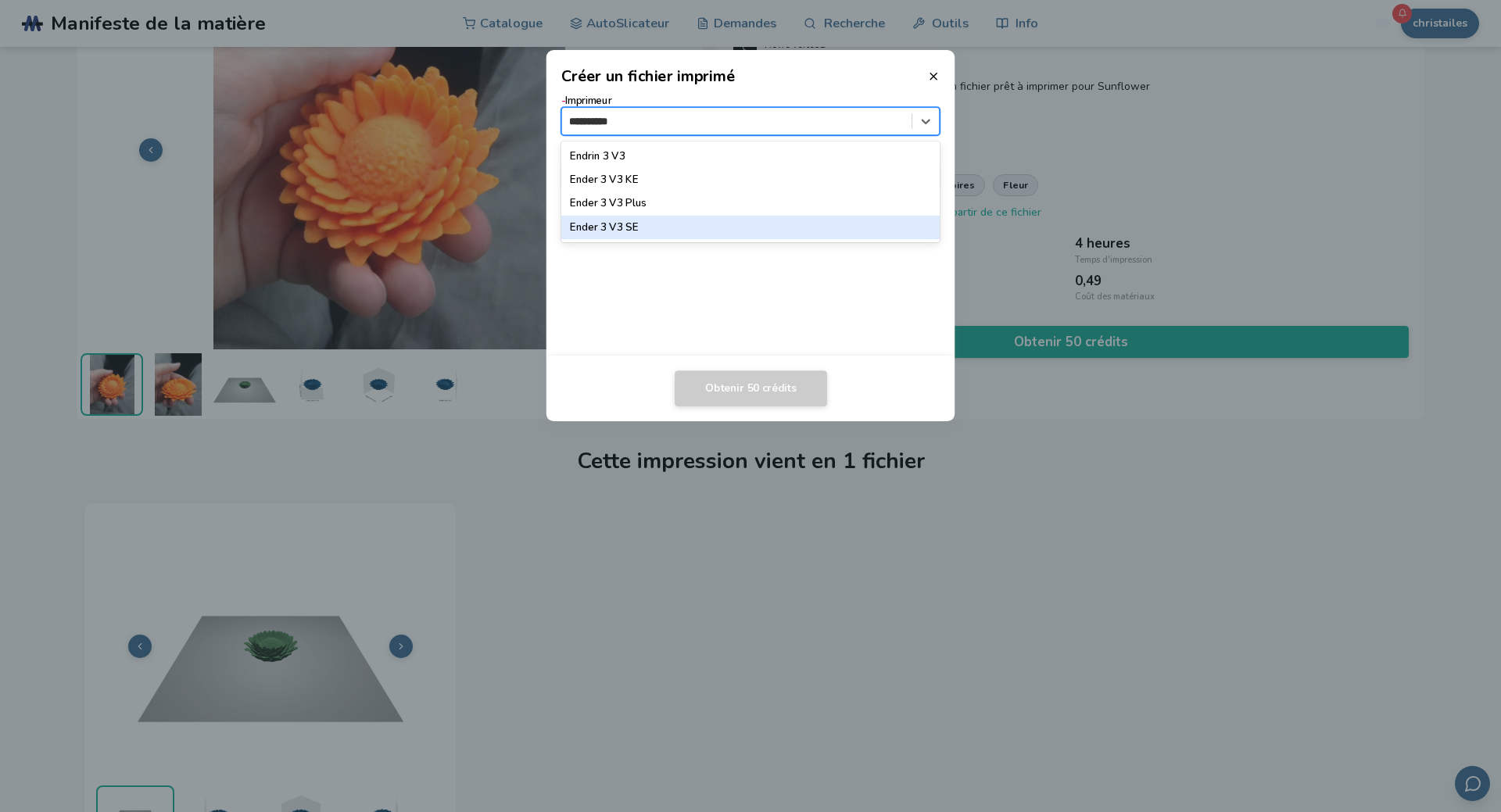
click at [595, 233] on div "Ender 3 V3 SE" at bounding box center [750, 227] width 380 height 23
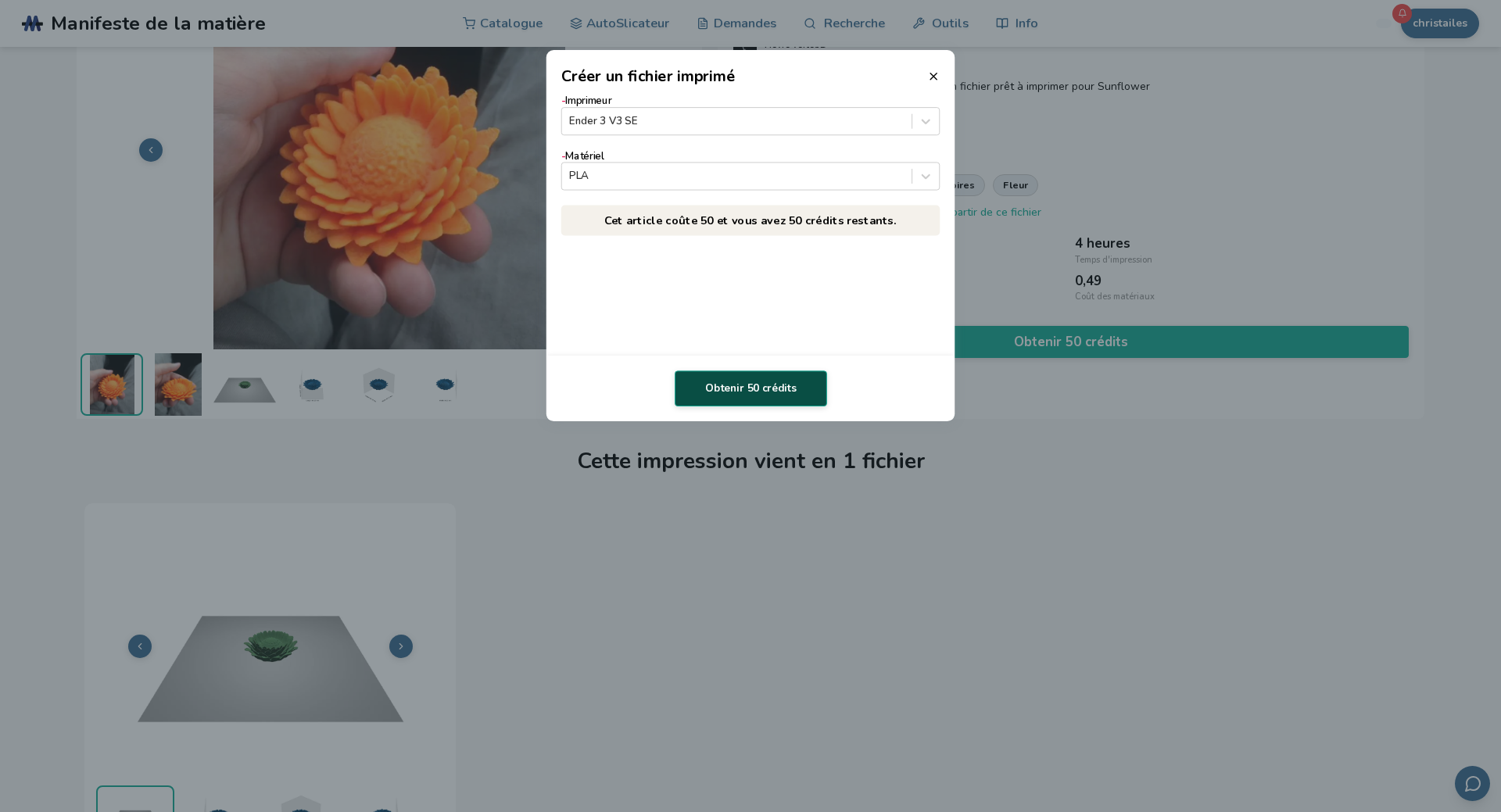
click at [750, 393] on button "Obtenir 50 crédits" at bounding box center [750, 388] width 152 height 36
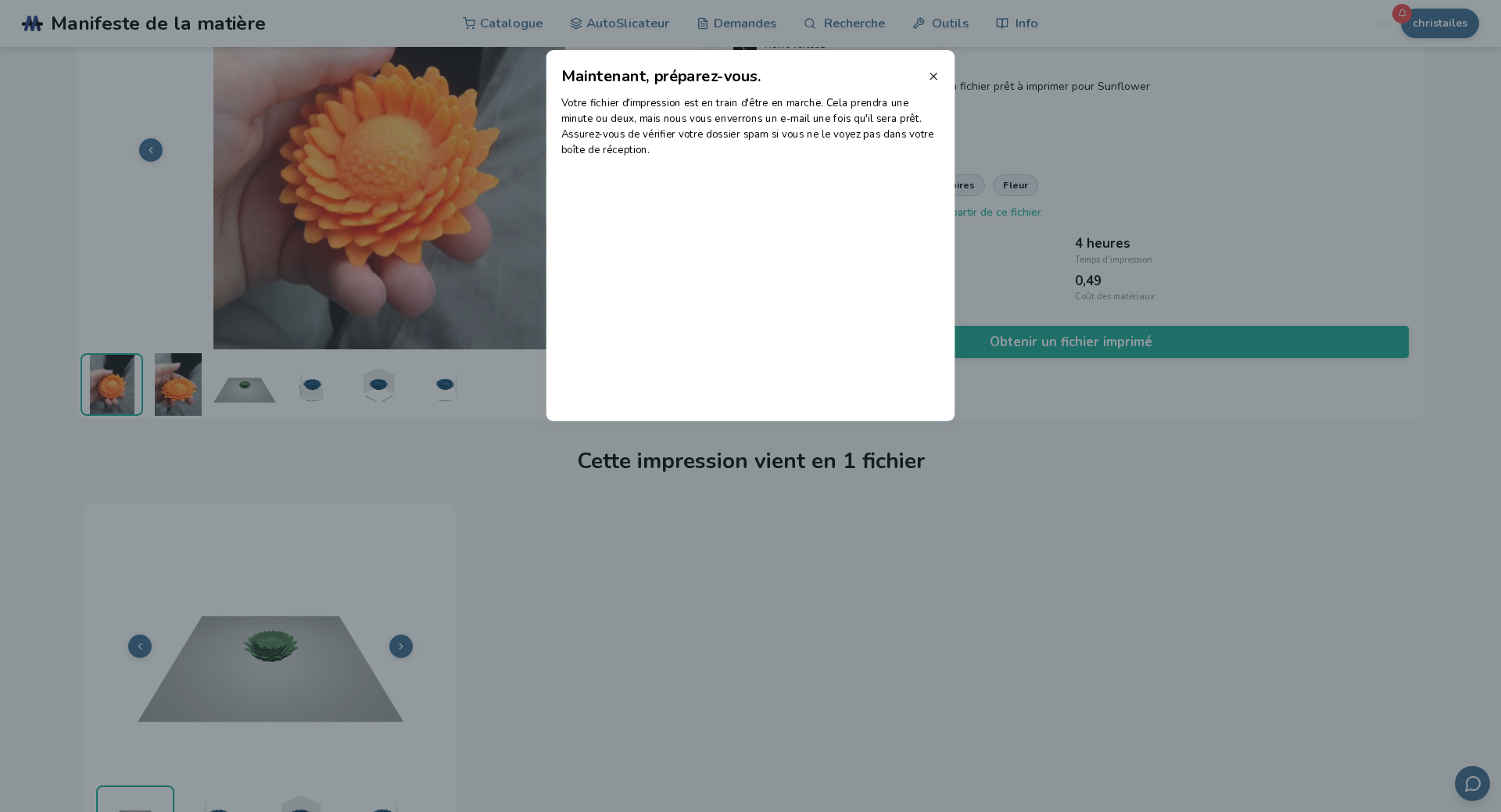
click at [931, 80] on icon at bounding box center [933, 76] width 13 height 13
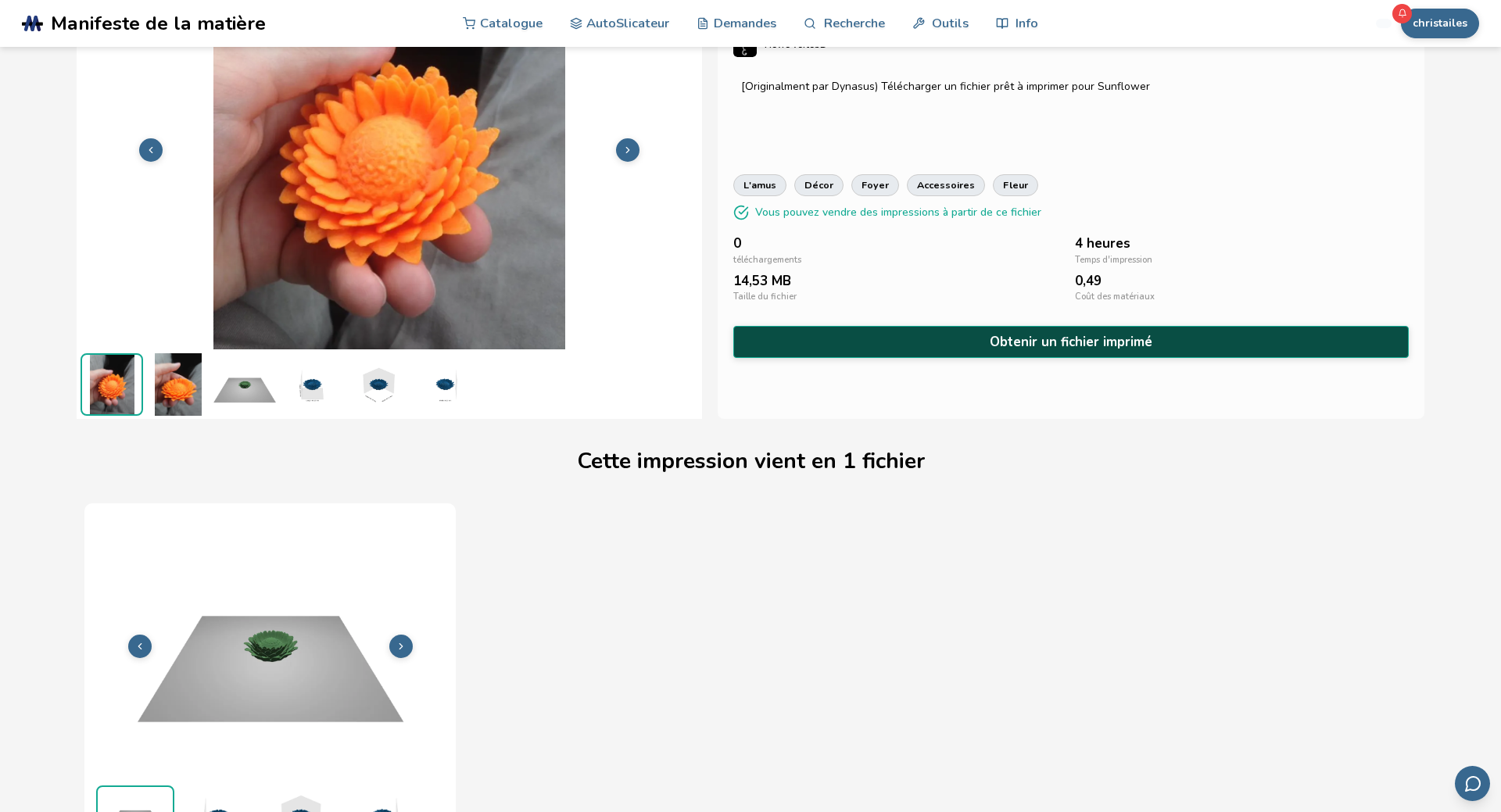
click at [878, 350] on button "Obtenir un fichier imprimé" at bounding box center [1070, 341] width 674 height 32
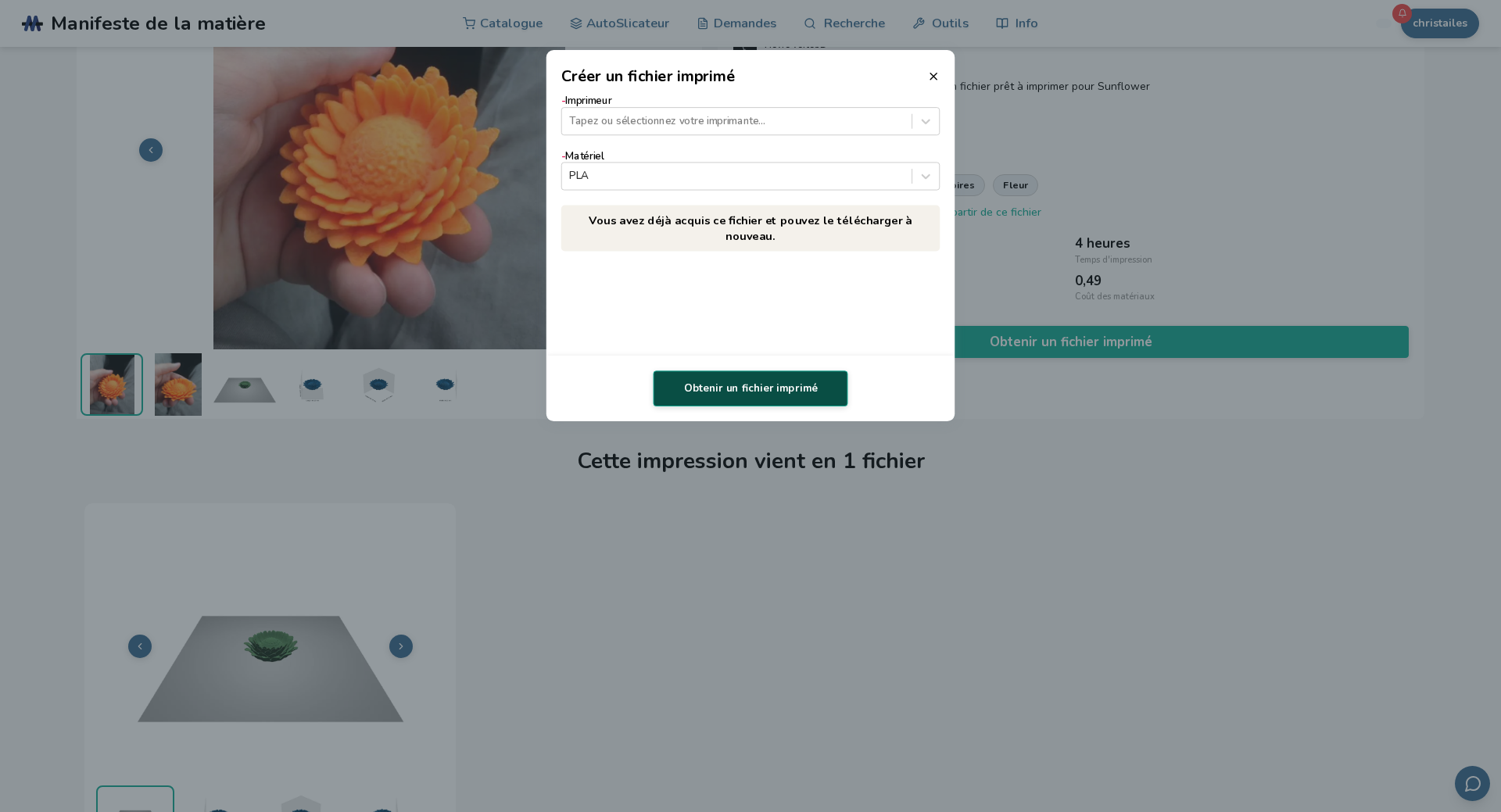
click at [797, 388] on button "Obtenir un fichier imprimé" at bounding box center [750, 388] width 194 height 36
click at [839, 385] on div at bounding box center [750, 389] width 380 height 34
